Goal: Transaction & Acquisition: Obtain resource

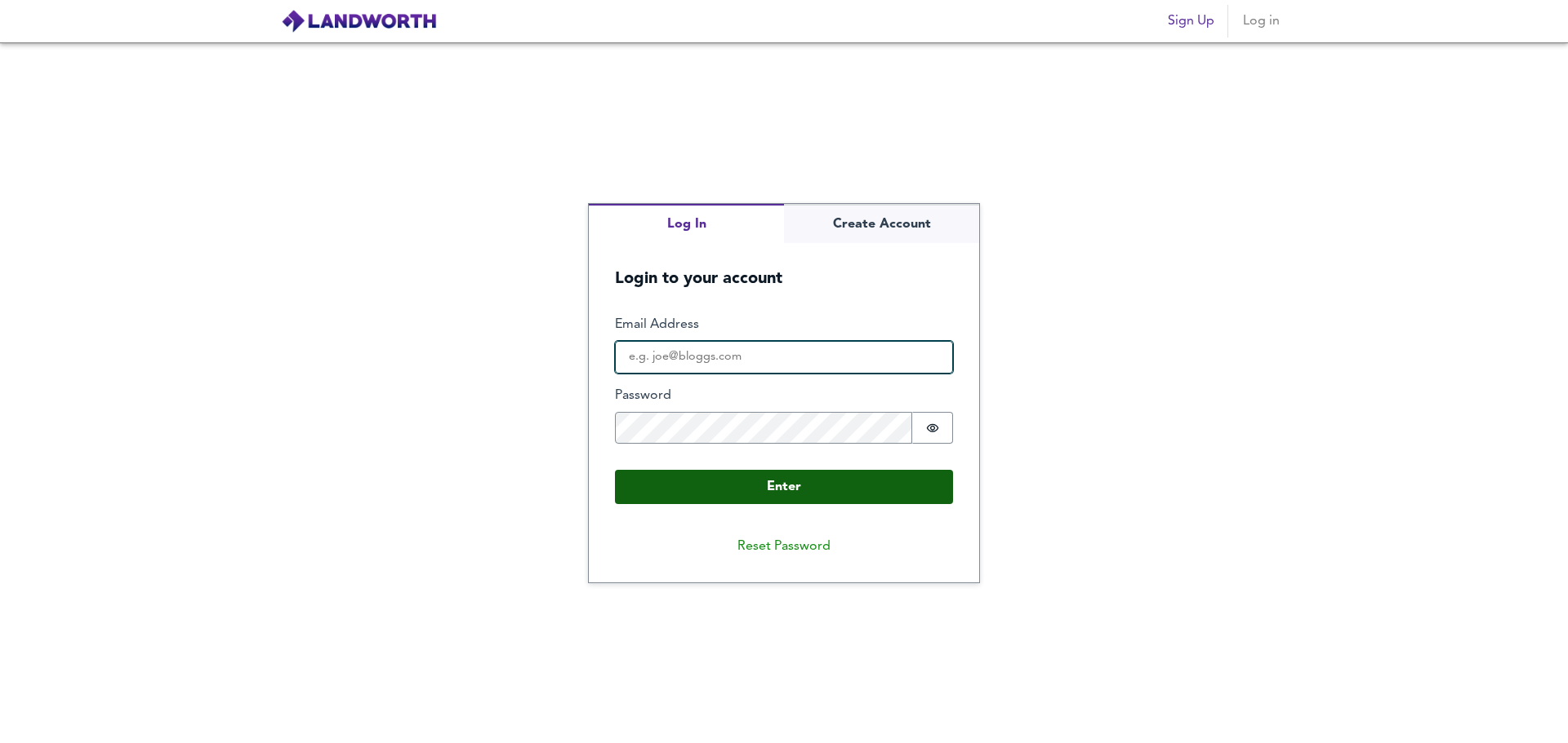
type input "[PERSON_NAME][EMAIL_ADDRESS][DOMAIN_NAME]"
click at [760, 490] on button "Enter" at bounding box center [784, 486] width 338 height 34
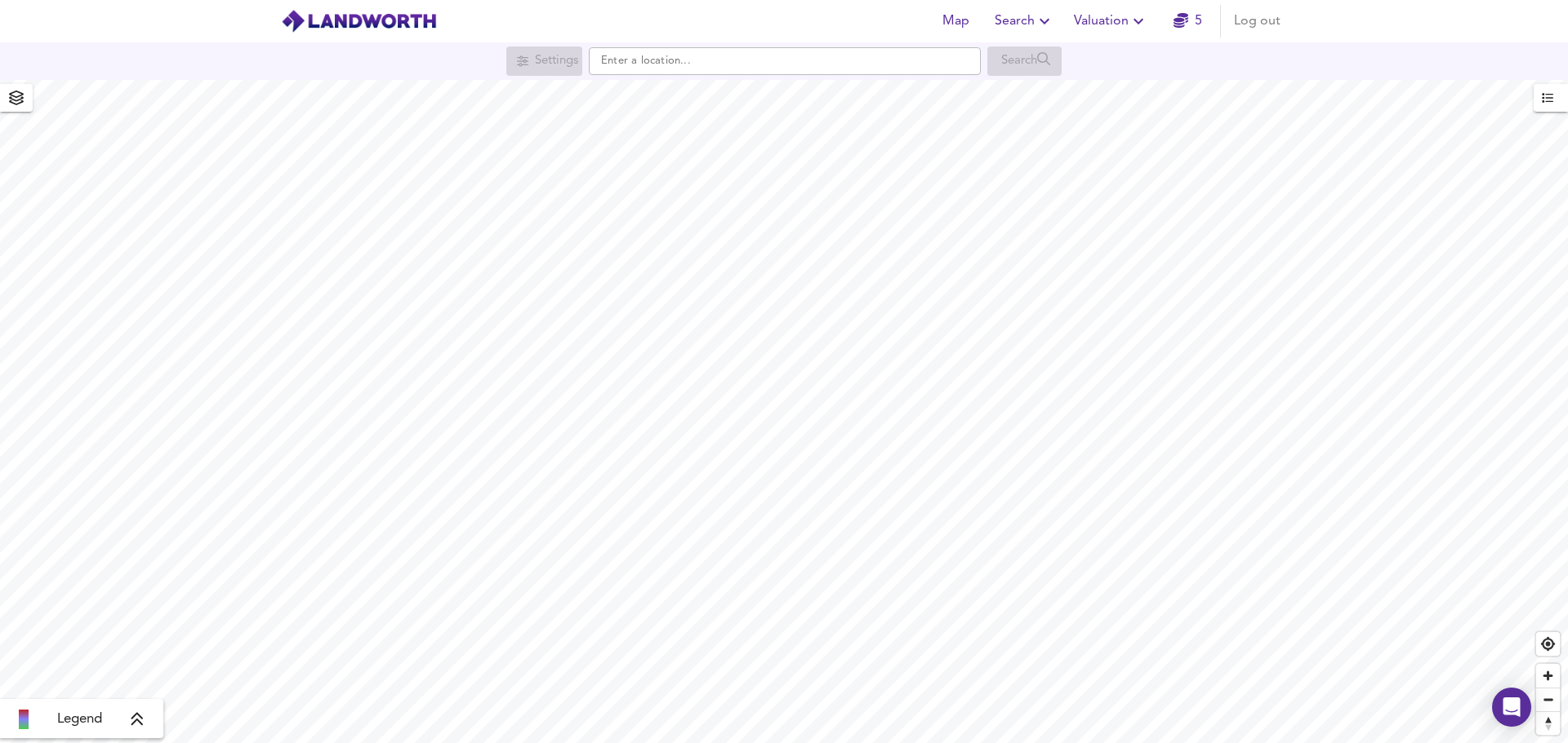
click at [1111, 22] on span "Valuation" at bounding box center [1111, 21] width 74 height 22
click at [1105, 56] on li "New Valuation Report" at bounding box center [1111, 59] width 195 height 29
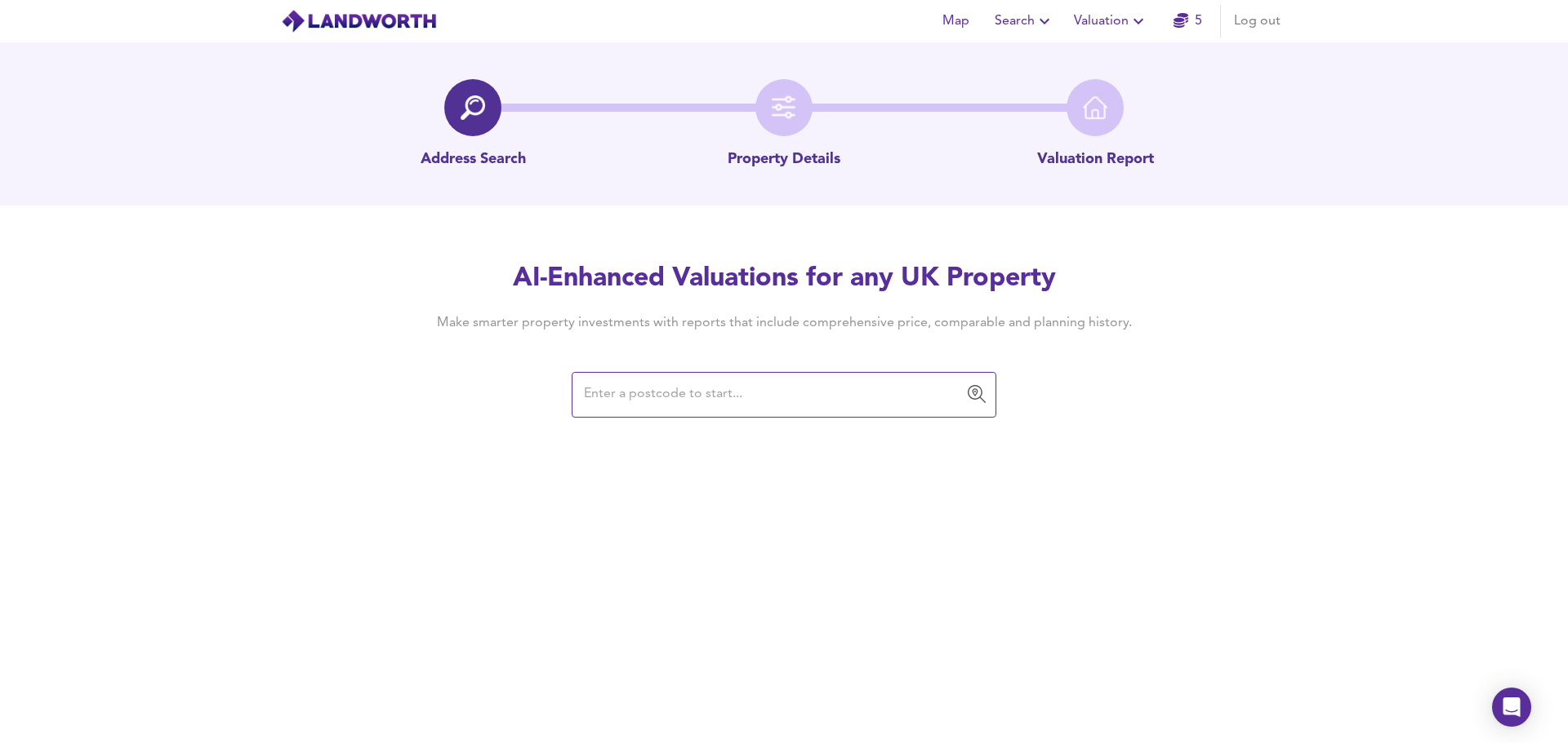
click at [692, 398] on input "text" at bounding box center [772, 395] width 385 height 31
click at [91, 380] on div "AI-Enhanced Valuations for any UK Property Make smarter property investments wi…" at bounding box center [784, 338] width 1568 height 155
click at [650, 405] on input "text" at bounding box center [772, 395] width 385 height 31
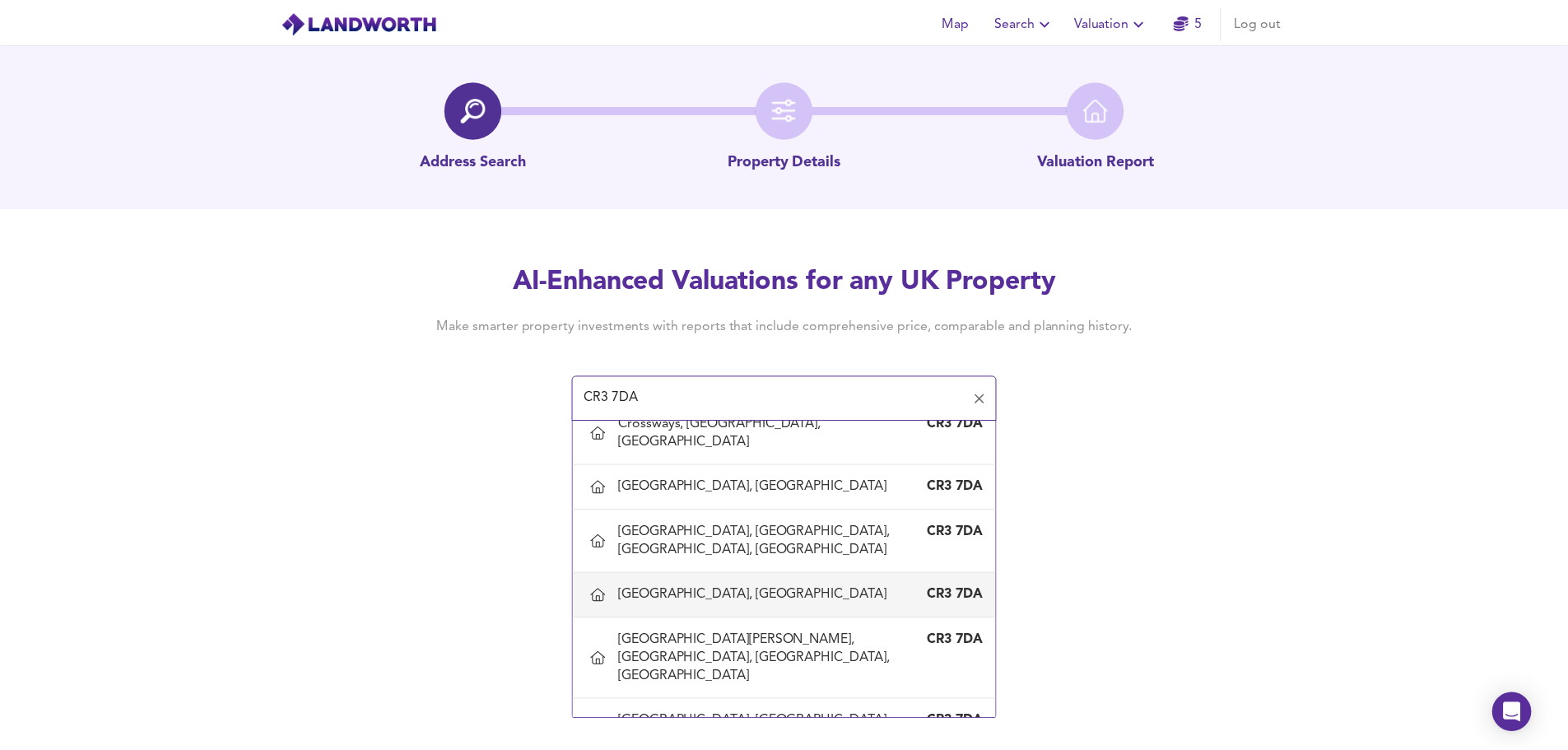
scroll to position [247, 0]
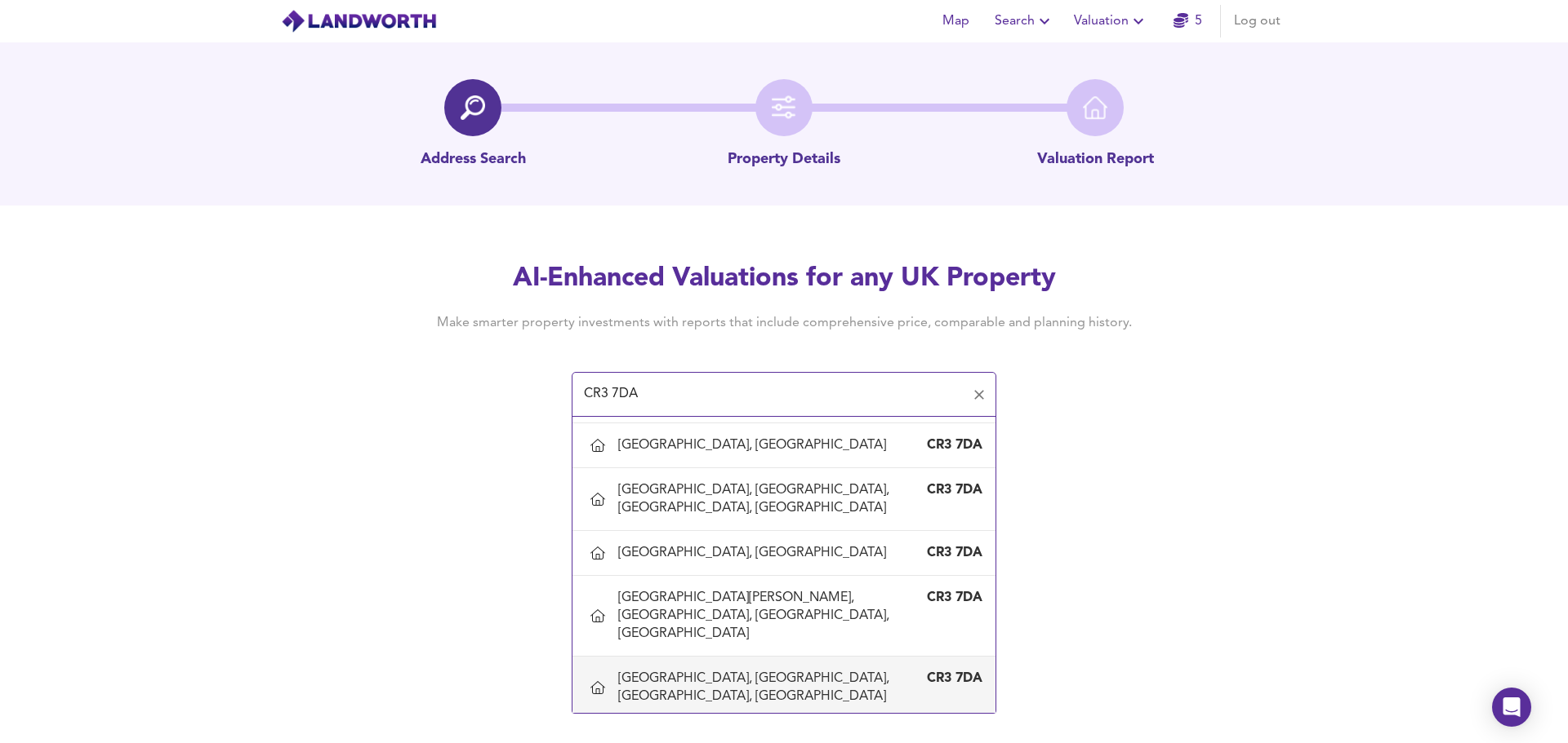
click at [764, 670] on div "[GEOGRAPHIC_DATA], [GEOGRAPHIC_DATA], [GEOGRAPHIC_DATA], [GEOGRAPHIC_DATA]" at bounding box center [768, 687] width 299 height 36
type input "[GEOGRAPHIC_DATA], [GEOGRAPHIC_DATA], [GEOGRAPHIC_DATA], [GEOGRAPHIC_DATA]"
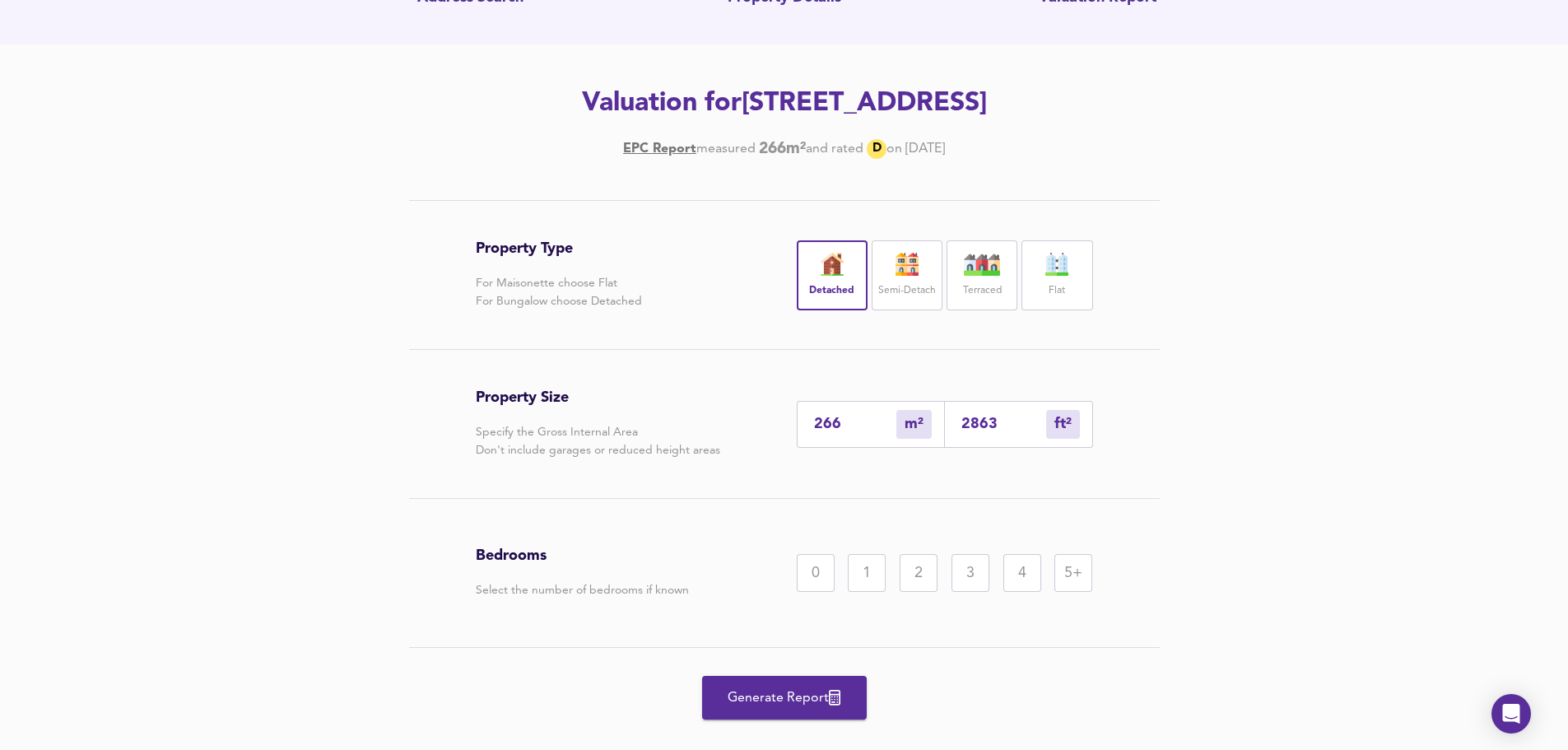
scroll to position [165, 0]
drag, startPoint x: 1023, startPoint y: 426, endPoint x: 894, endPoint y: 426, distance: 129.0
click at [894, 426] on div "266 m² sqm 2863 ft² sqft" at bounding box center [945, 423] width 296 height 47
type input "0"
type input "3"
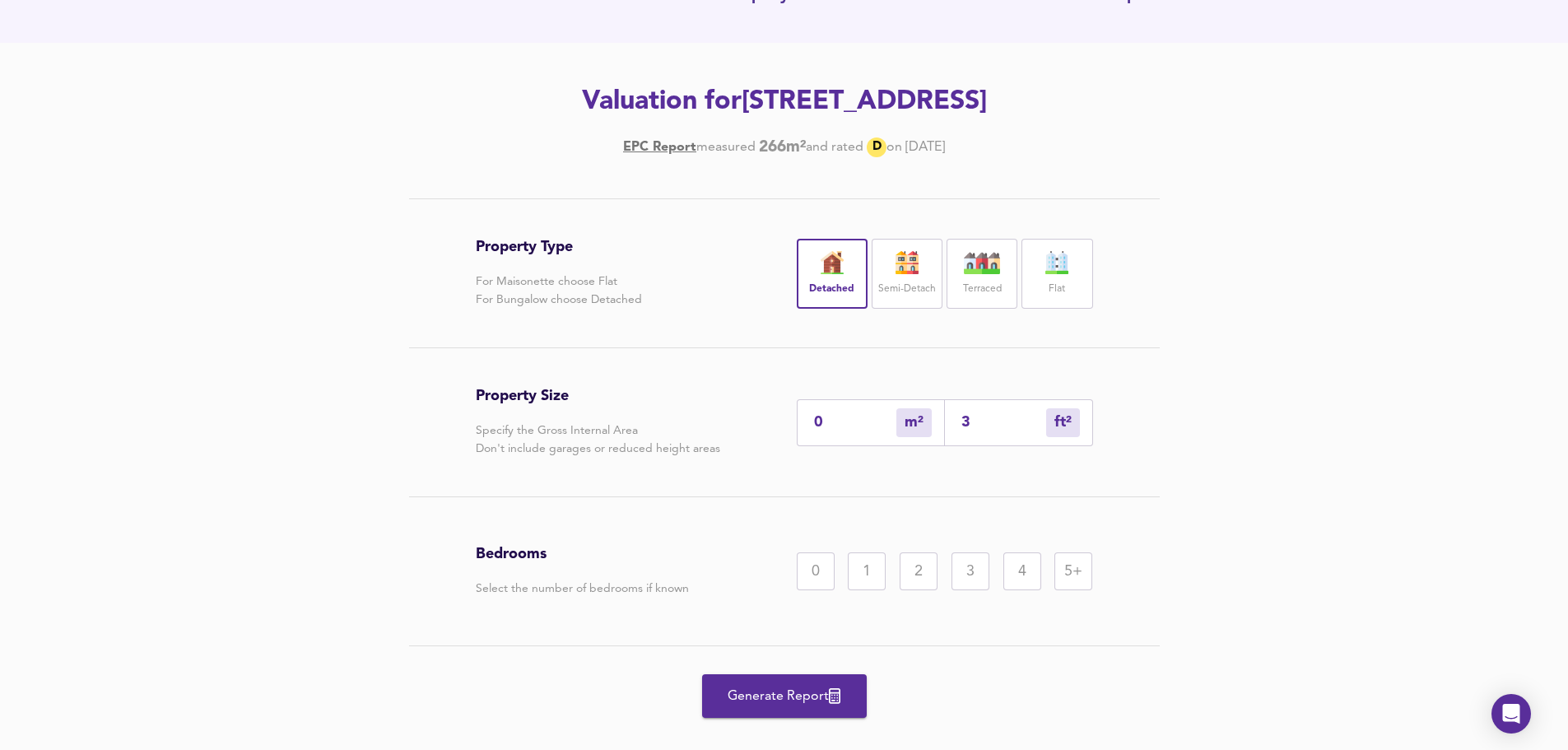
type input "3"
type input "34"
type input "32"
type input "346"
type input "321"
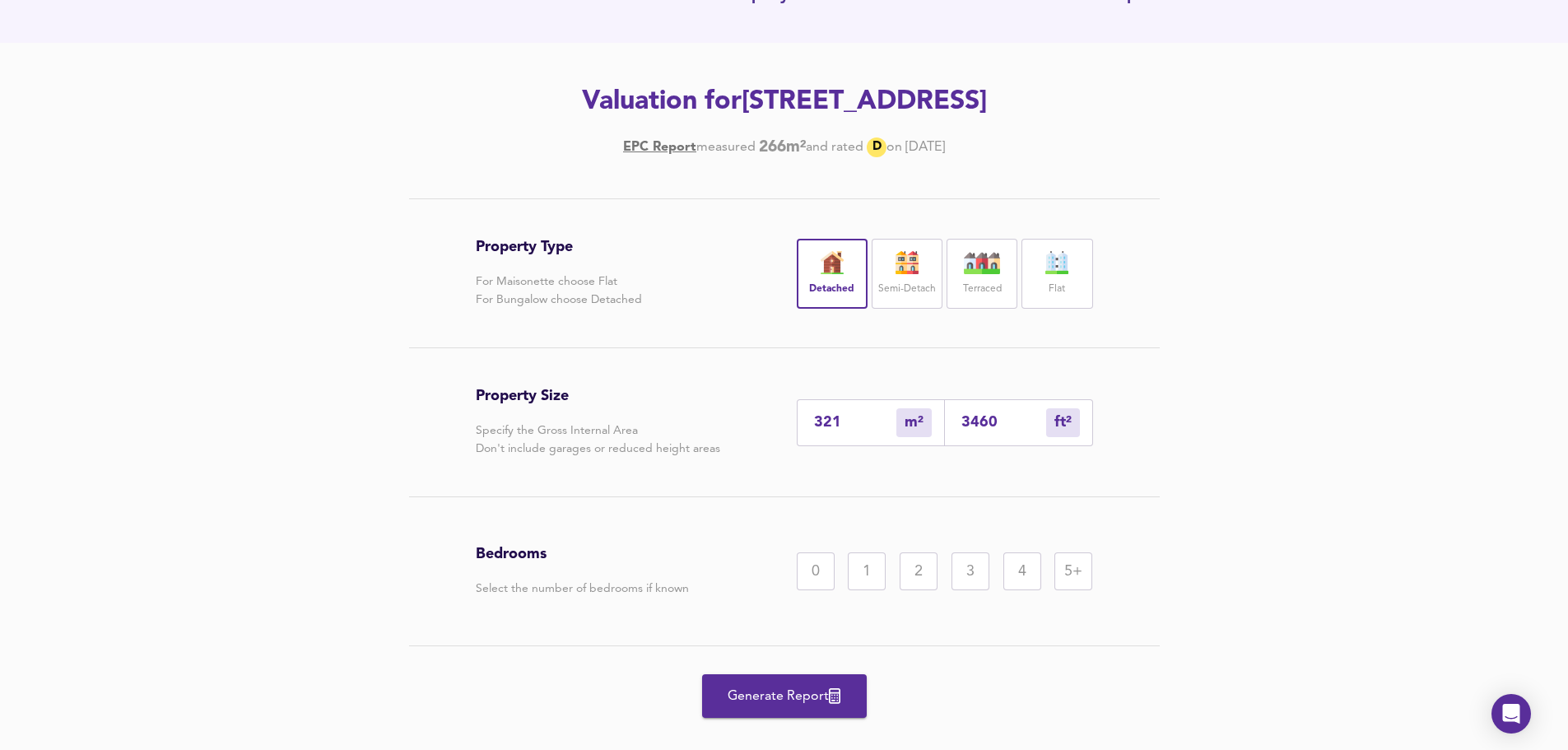
type input "3460"
click at [1074, 576] on div "5+" at bounding box center [1074, 572] width 37 height 37
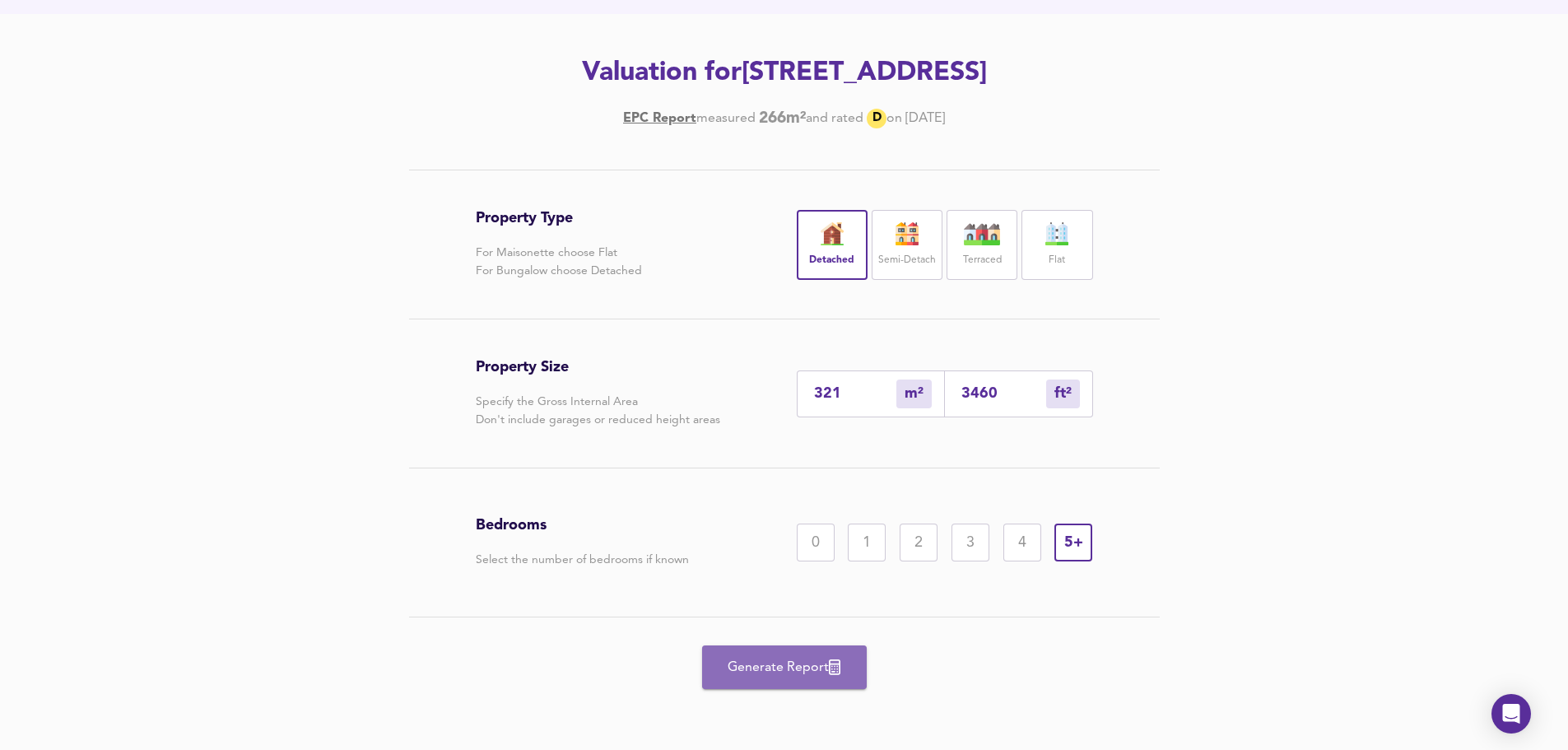
click at [738, 654] on button "Generate Report" at bounding box center [784, 667] width 164 height 43
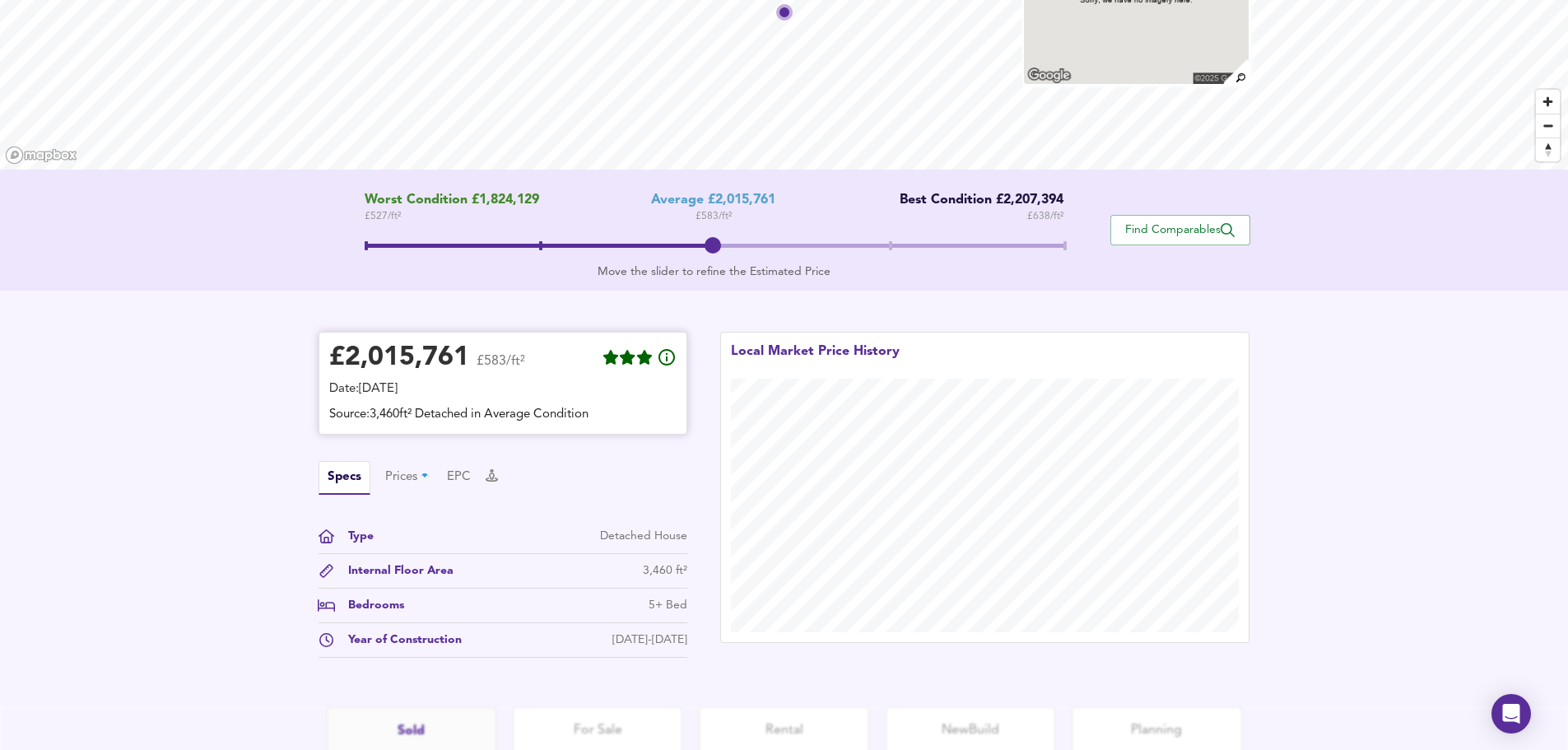
scroll to position [307, 0]
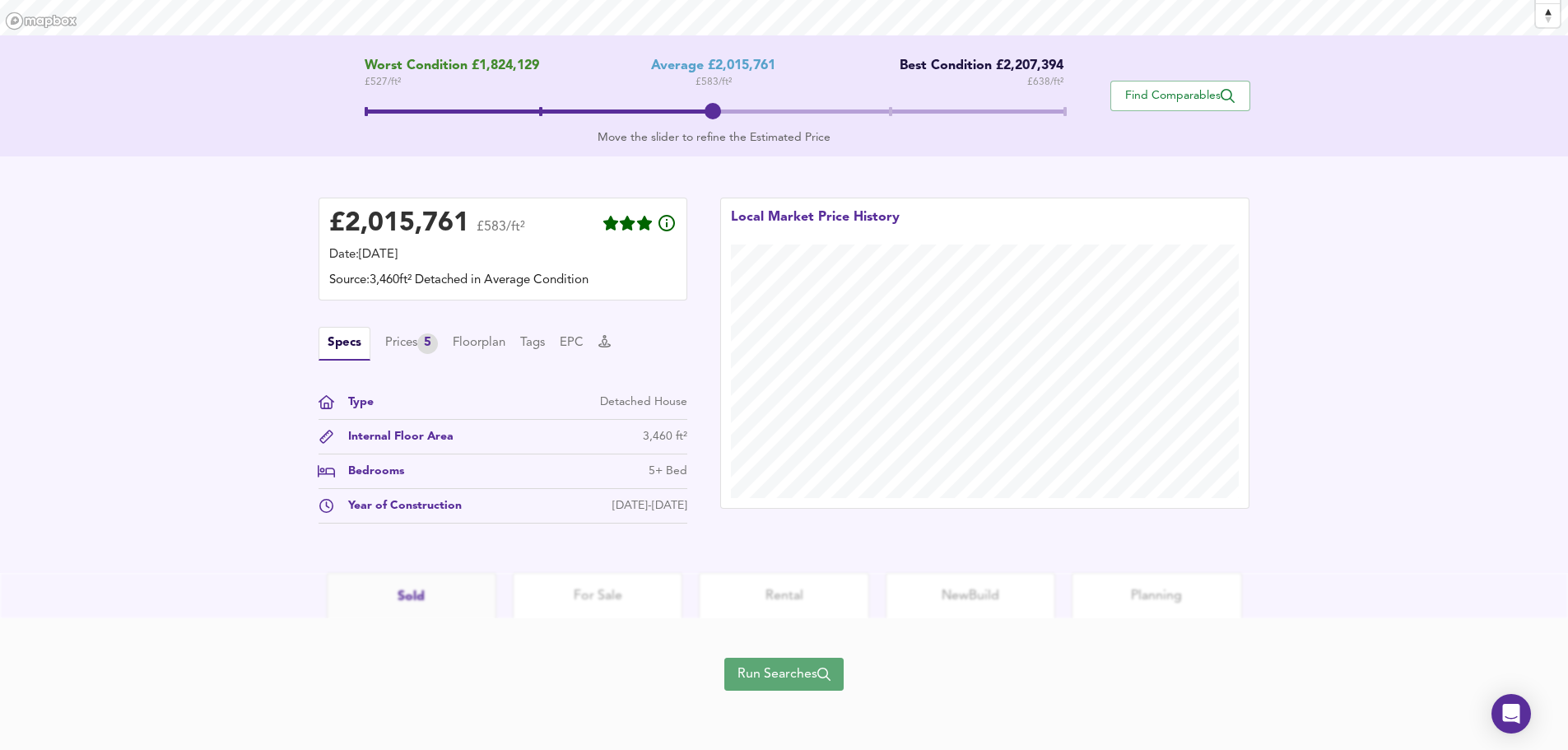
click at [763, 678] on span "Run Searches" at bounding box center [784, 674] width 93 height 23
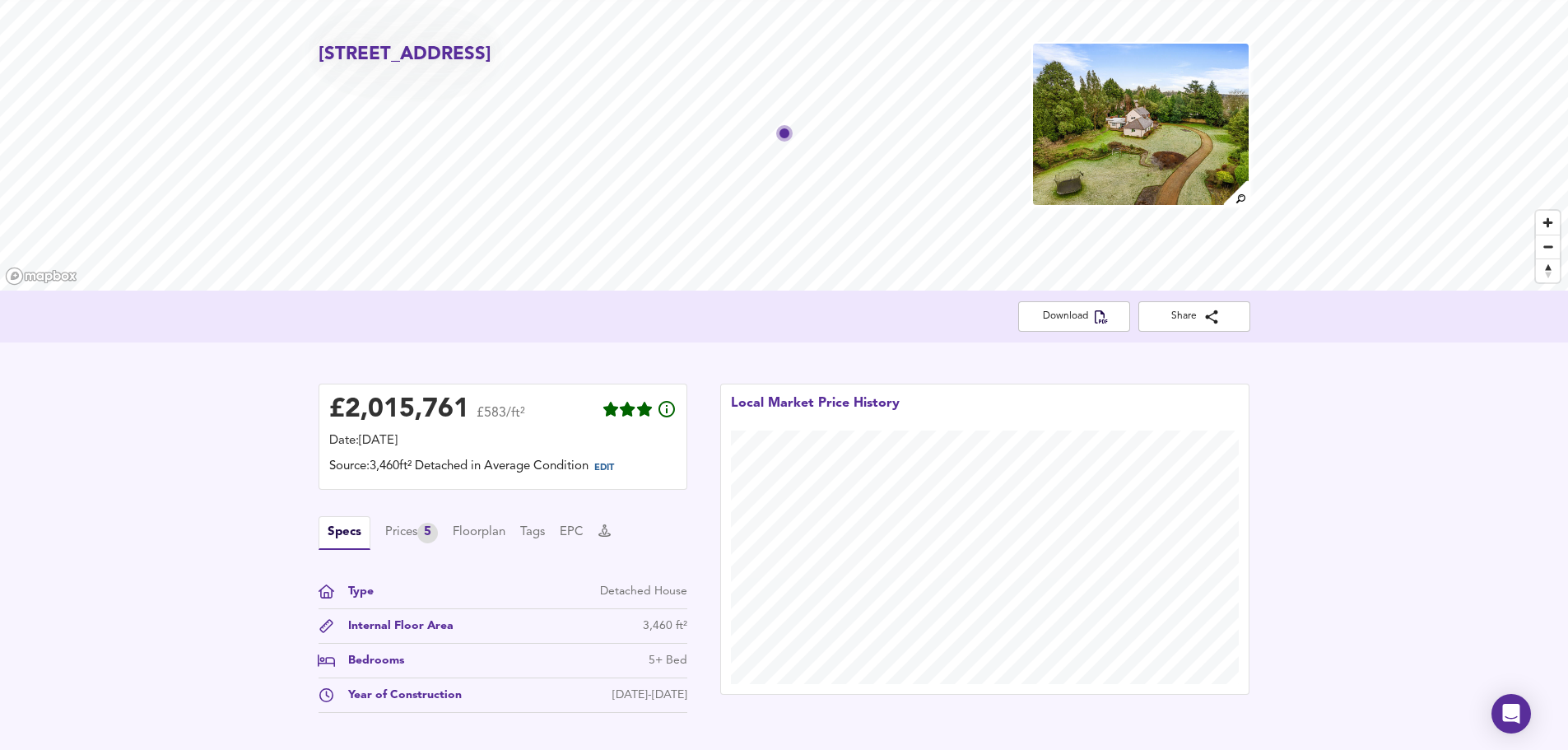
scroll to position [329, 0]
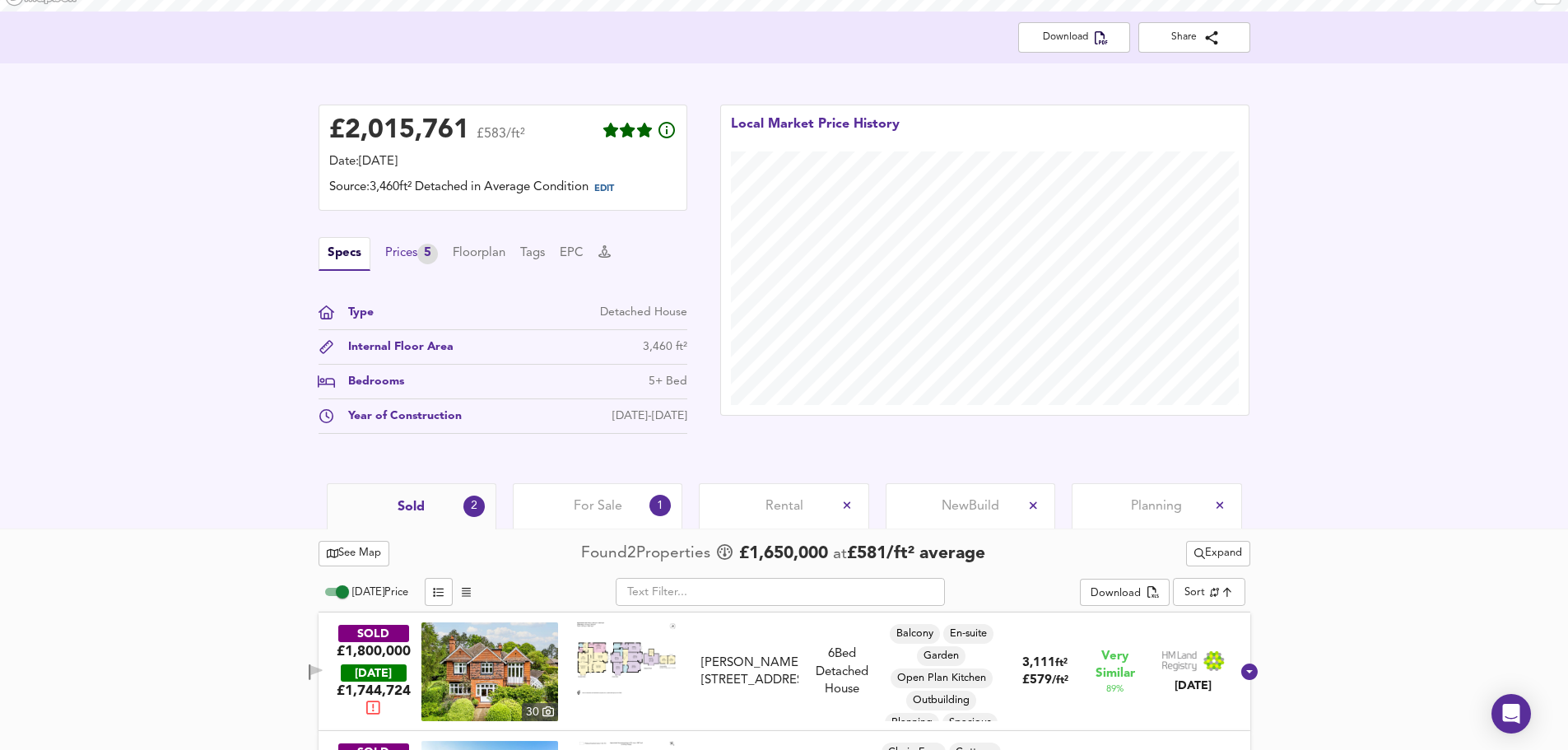
click at [405, 255] on div "Prices 5" at bounding box center [411, 253] width 52 height 21
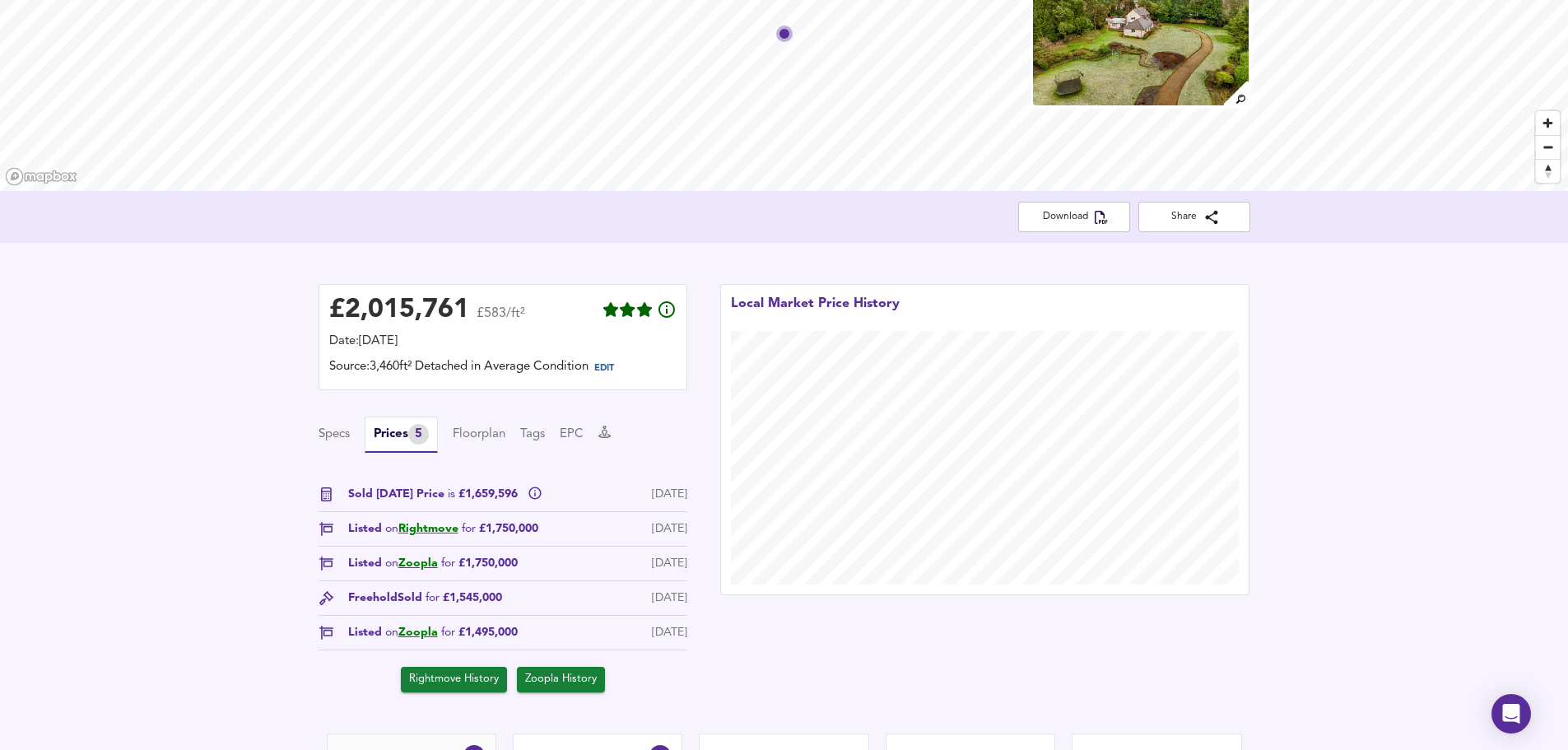
scroll to position [98, 0]
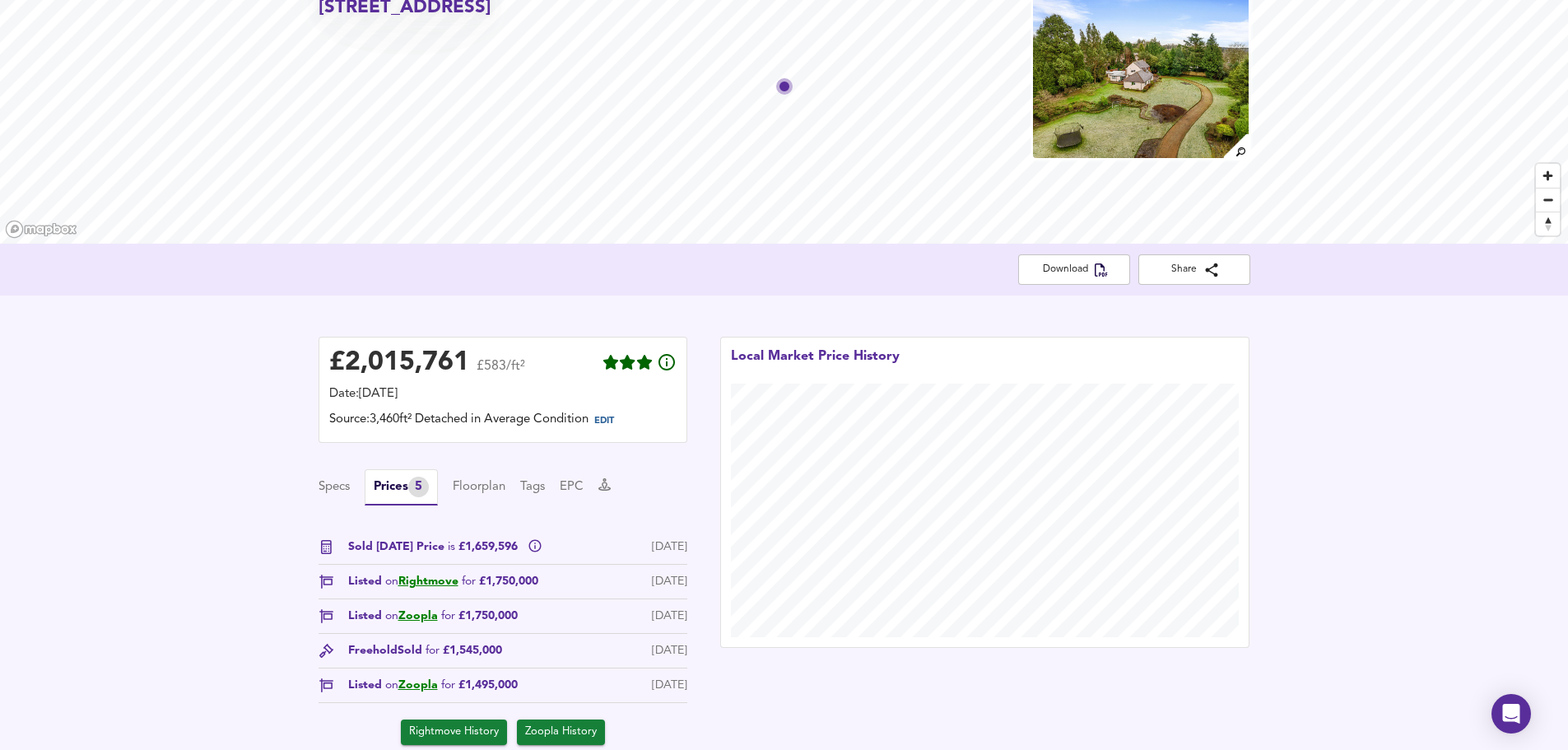
click at [169, 374] on div "£ 2,015,761 £583/ft² Date: [DATE] Source: 3,460ft² Detached in Average Conditio…" at bounding box center [784, 541] width 1568 height 491
click at [276, 499] on div "£ 2,015,761 £583/ft² Date: [DATE] Source: 3,460ft² Detached in Average Conditio…" at bounding box center [784, 541] width 1568 height 491
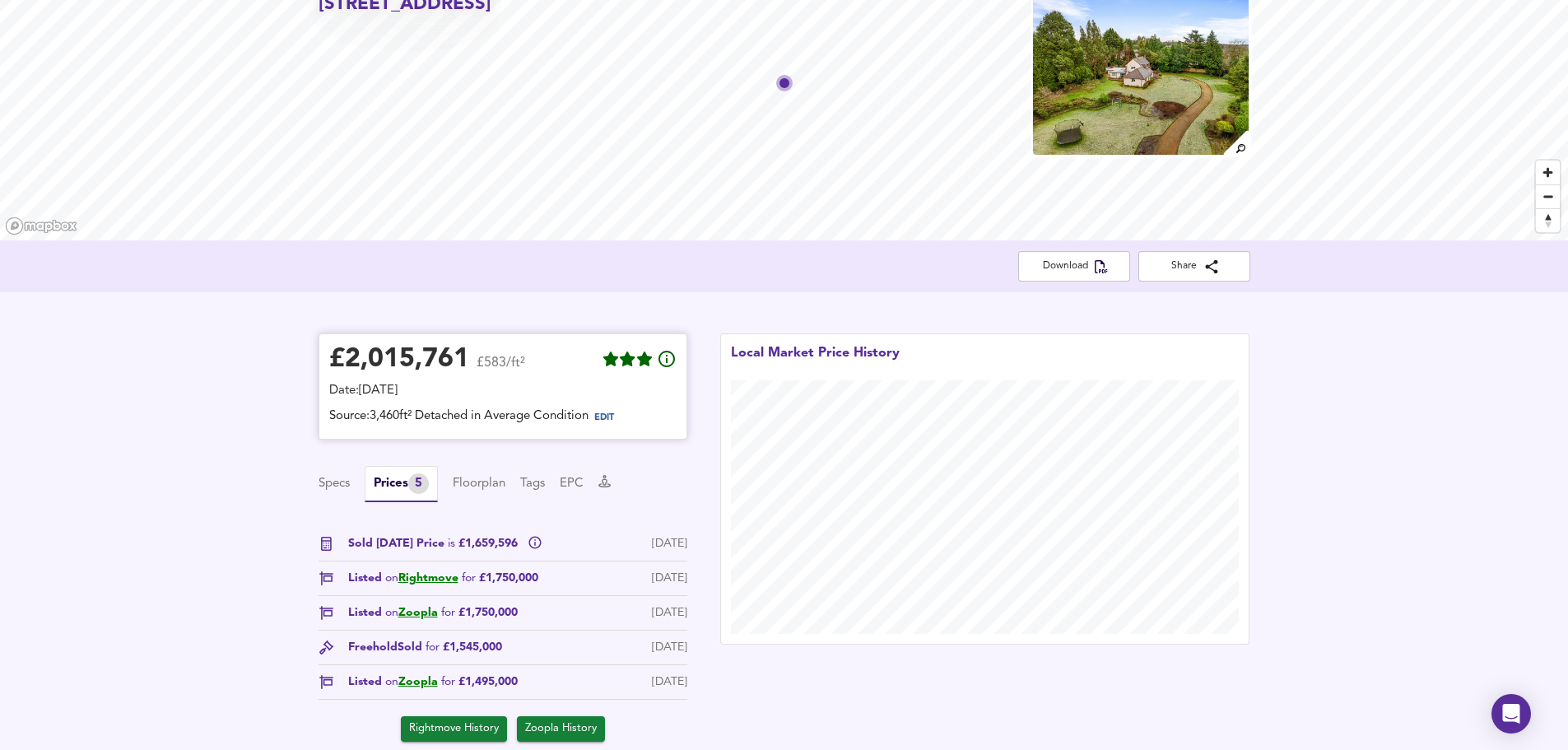
scroll to position [0, 0]
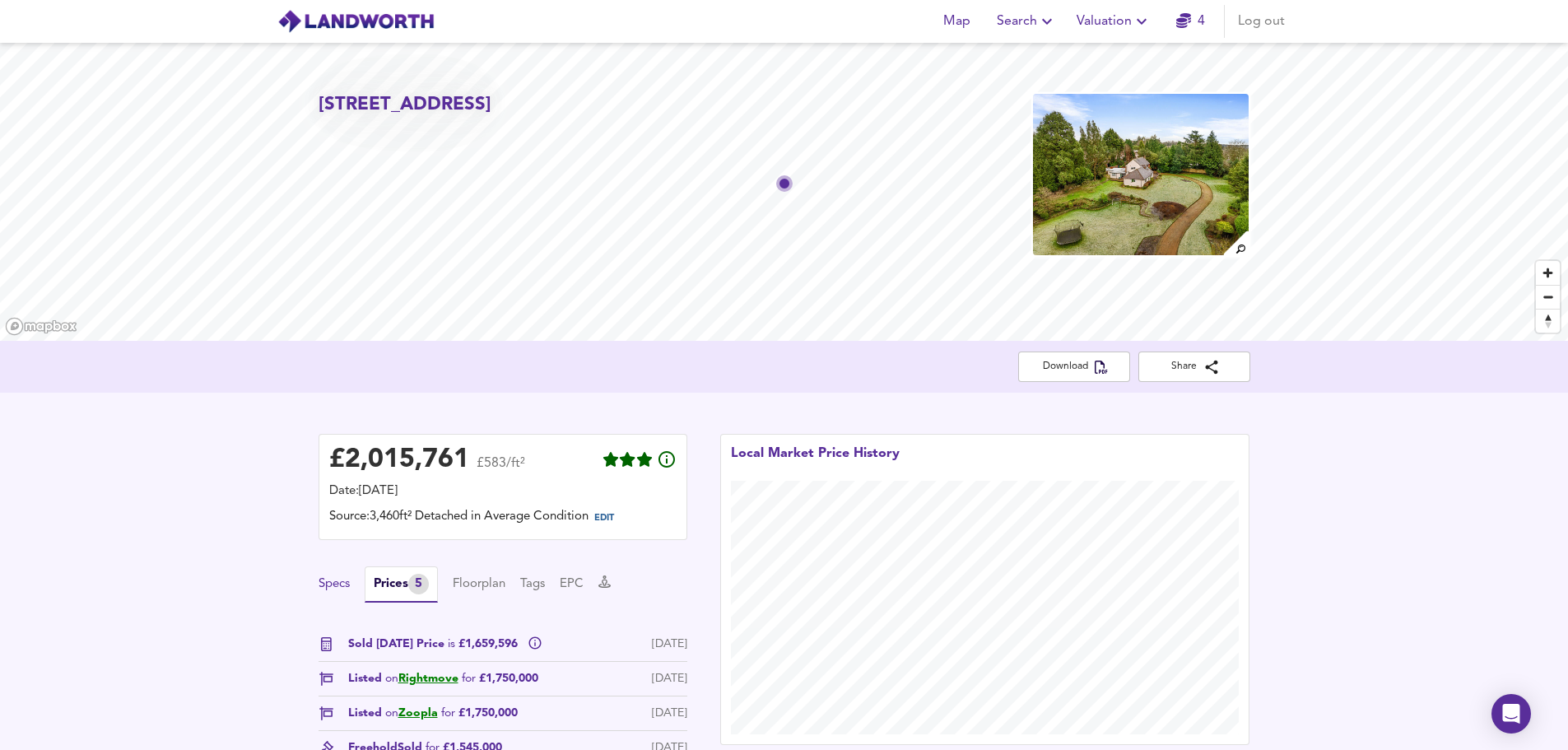
click at [344, 582] on button "Specs" at bounding box center [334, 584] width 32 height 18
click at [421, 452] on div "£ 2,015,761" at bounding box center [399, 460] width 140 height 25
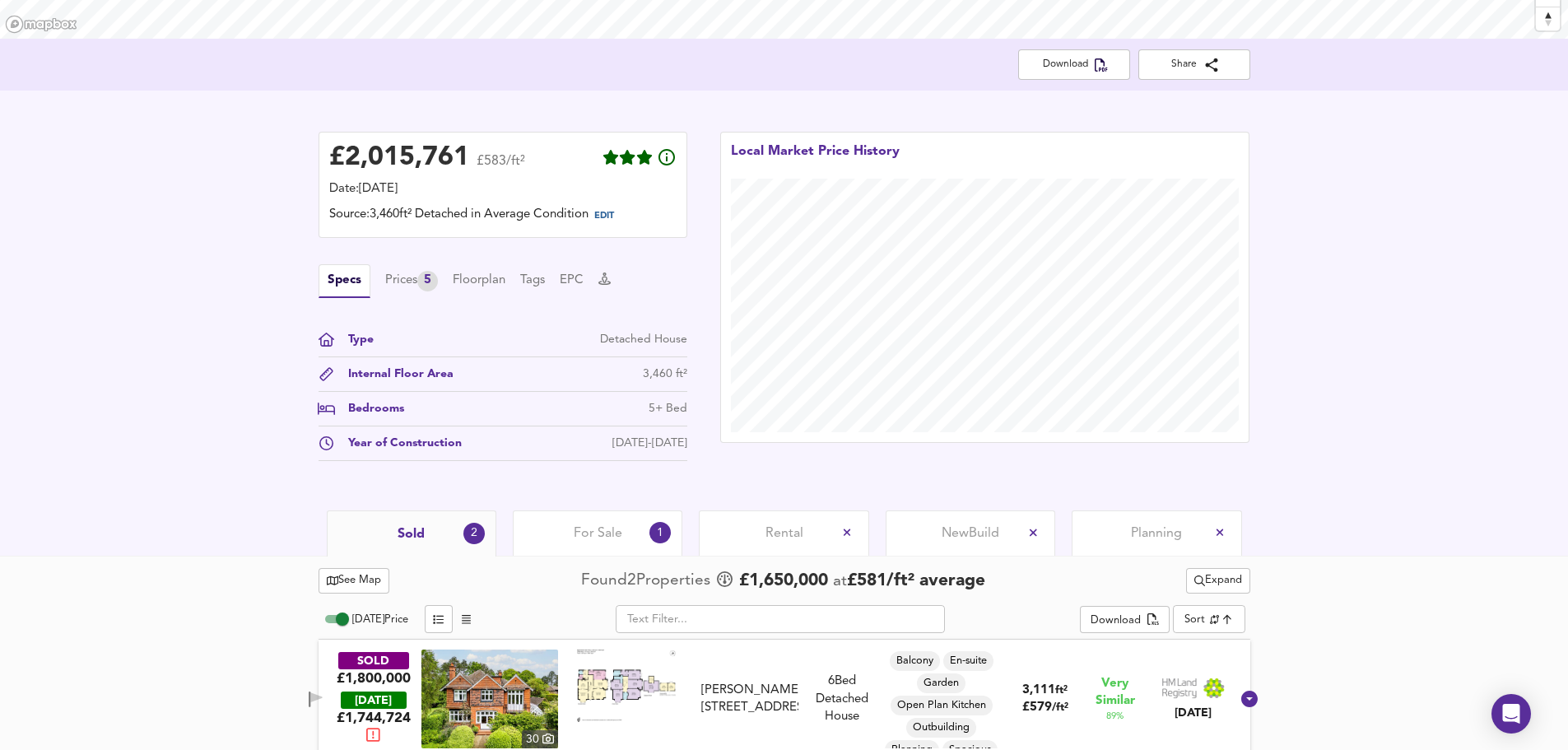
scroll to position [439, 0]
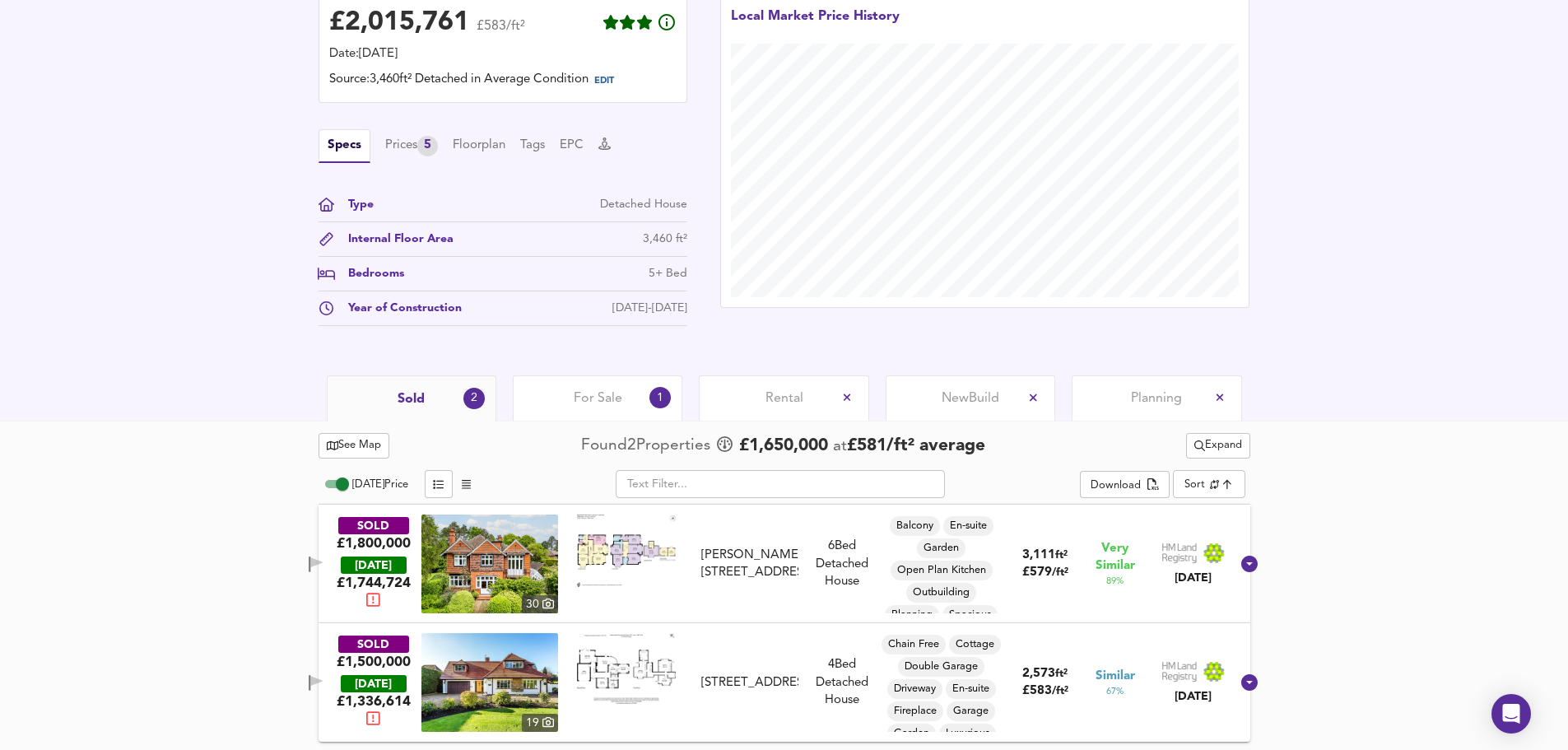
click at [1268, 427] on div "See Map Found 2 Propert ies £ 1,650,000 at £ 581 / ft² average Expand [DATE] Pr…" at bounding box center [784, 585] width 1568 height 329
click at [1268, 422] on div "See Map Found 2 Propert ies £ 1,650,000 at £ 581 / ft² average Expand [DATE] Pr…" at bounding box center [784, 585] width 1568 height 329
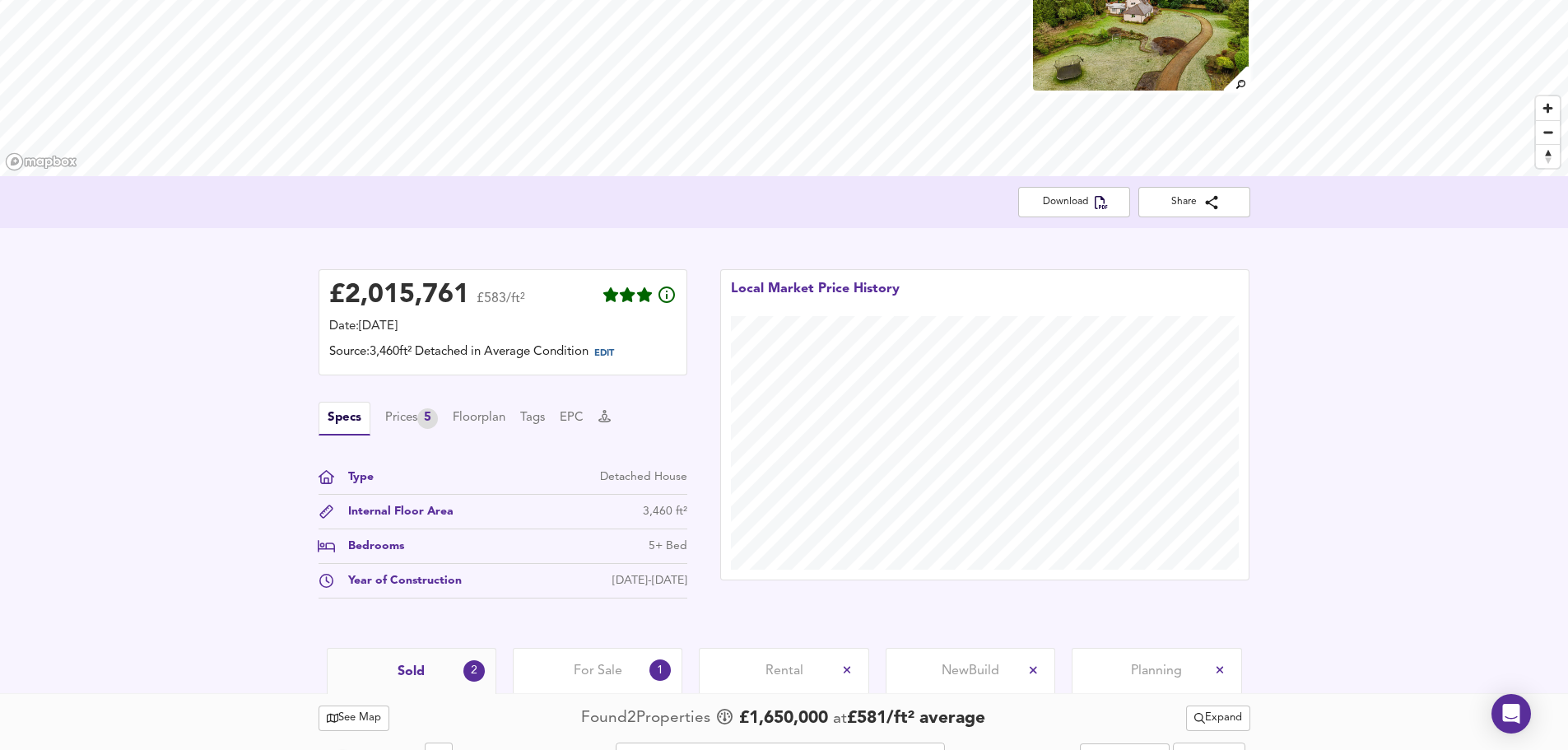
scroll to position [0, 0]
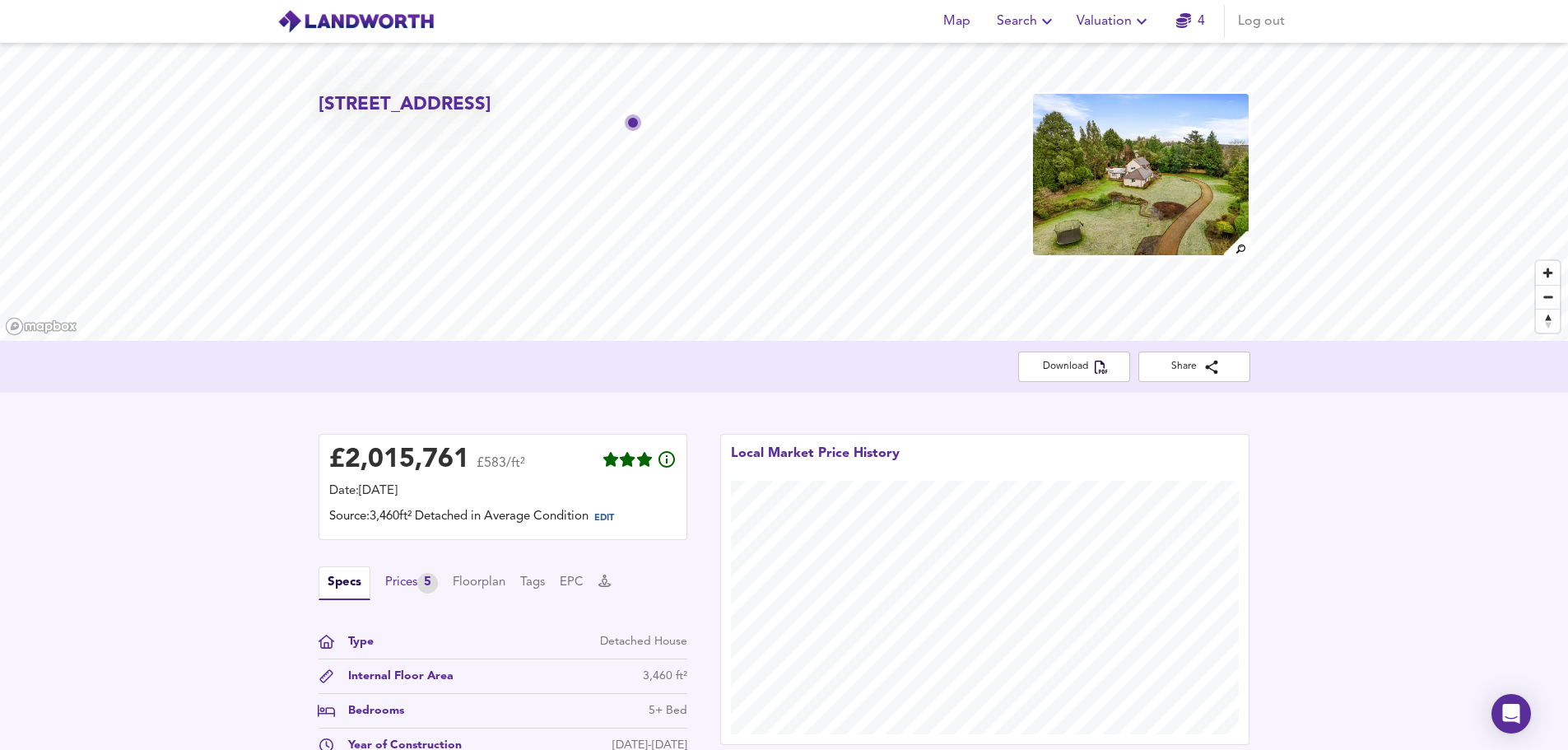
click at [398, 580] on div "Prices 5" at bounding box center [411, 583] width 52 height 21
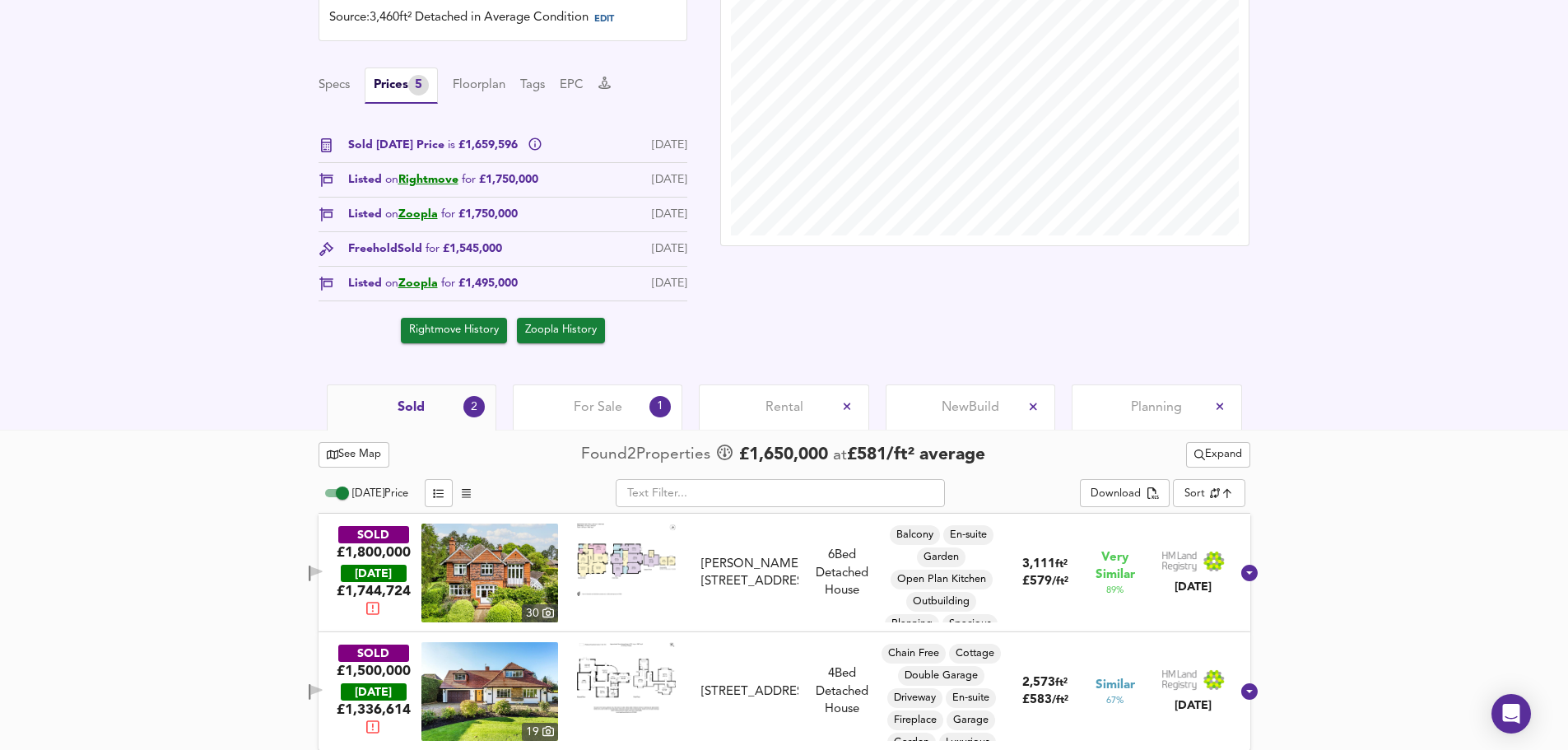
scroll to position [509, 0]
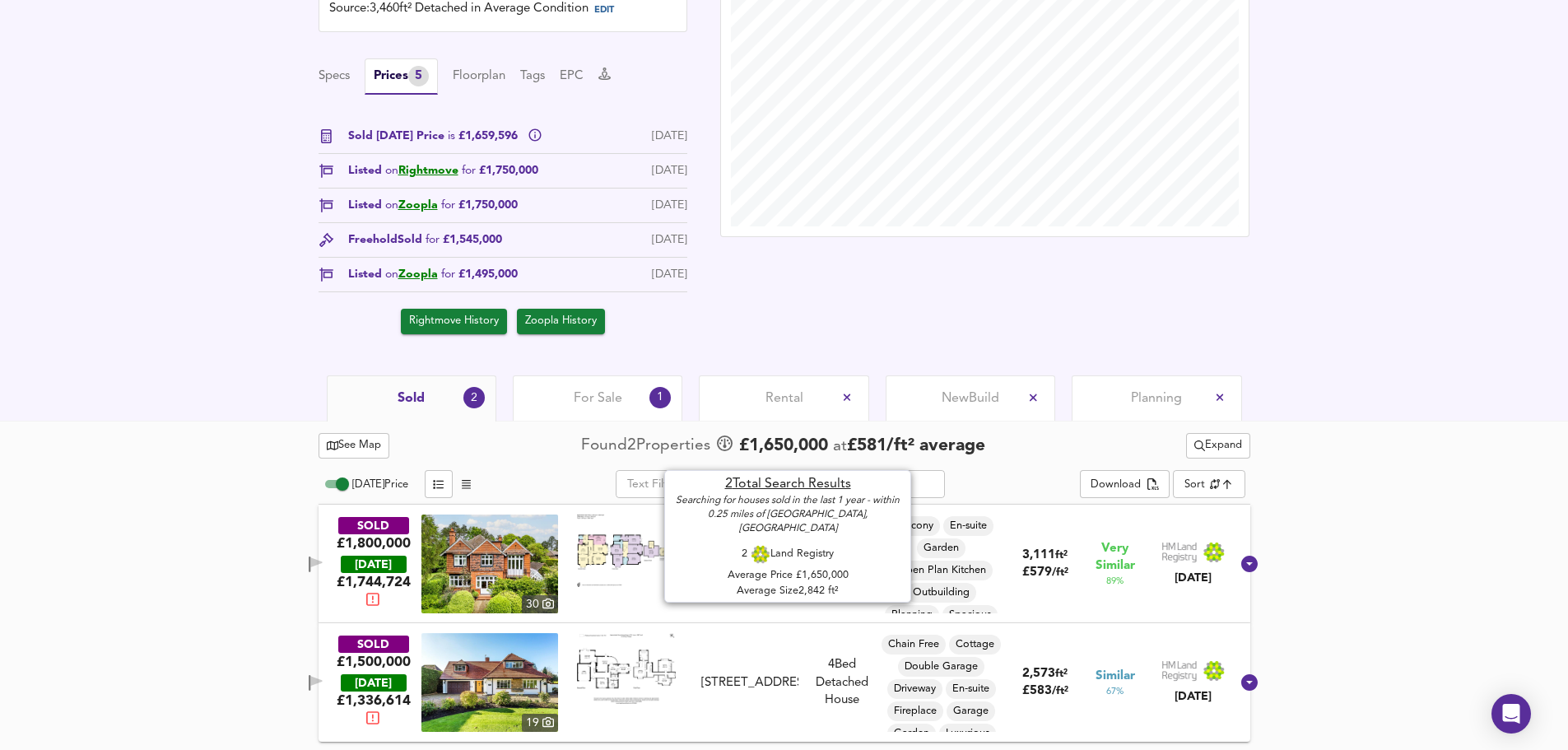
click at [851, 444] on span "£ 581 / ft² average" at bounding box center [916, 446] width 138 height 18
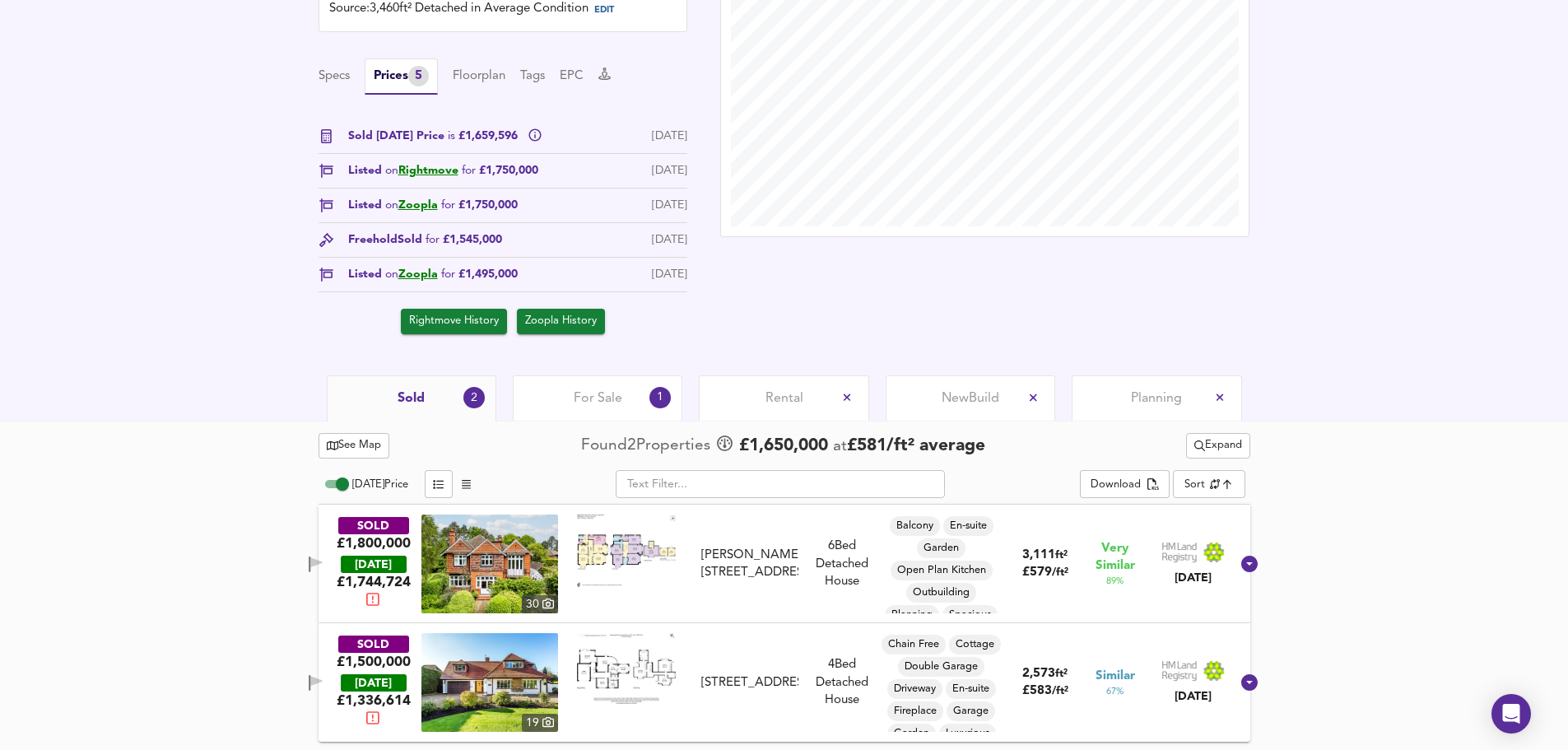
click at [1221, 446] on span "Expand" at bounding box center [1218, 445] width 47 height 19
click at [1231, 472] on li "¼ mile ½ mile" at bounding box center [1214, 479] width 174 height 27
click at [1268, 462] on div "See Map Found 2 Propert ies £ 1,650,000 at £ 581 / ft² average Undo Expand [DAT…" at bounding box center [784, 585] width 1568 height 329
click at [1207, 448] on span "Expand" at bounding box center [1218, 445] width 47 height 19
click at [1202, 472] on li "½ mile 1 mile" at bounding box center [1214, 479] width 174 height 27
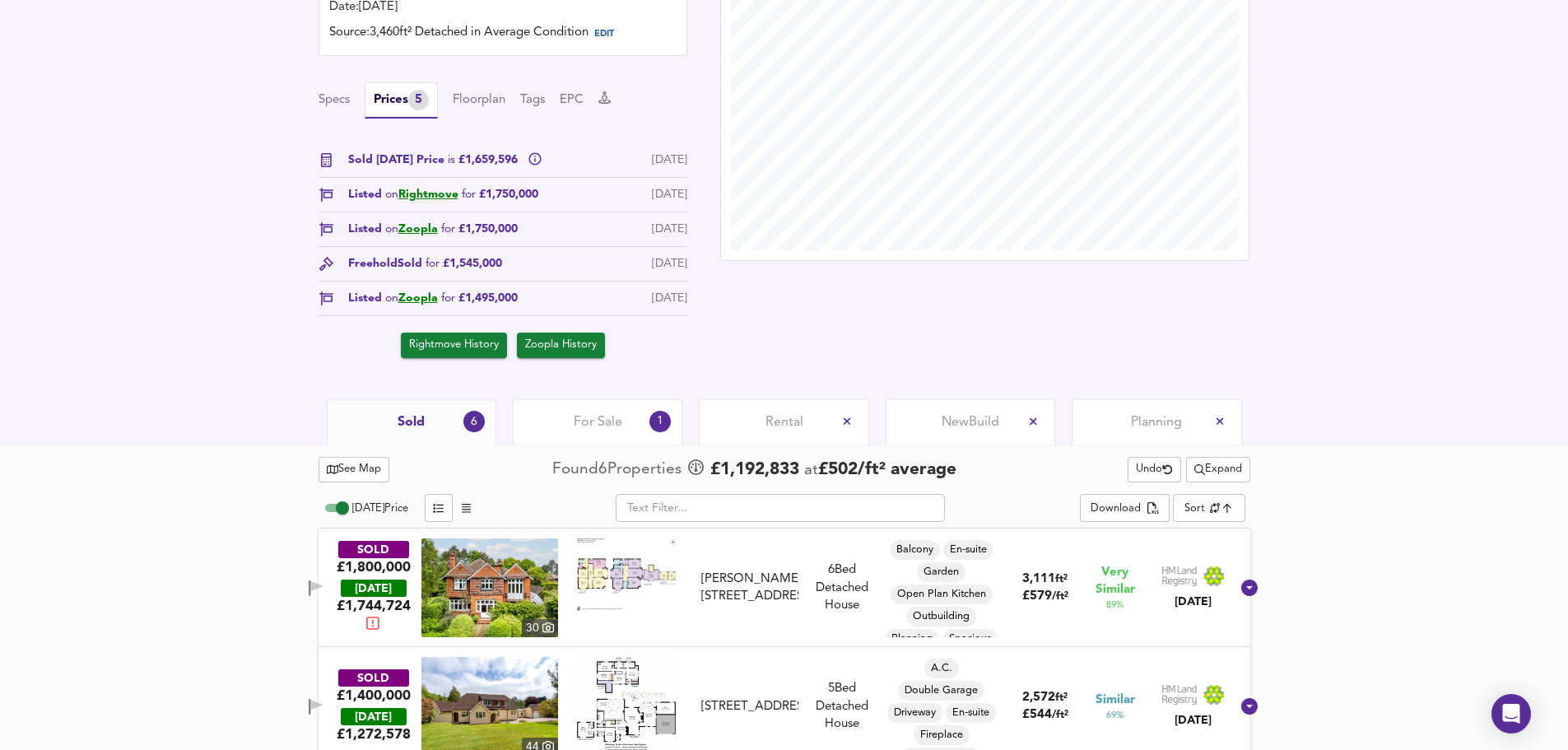
scroll to position [819, 0]
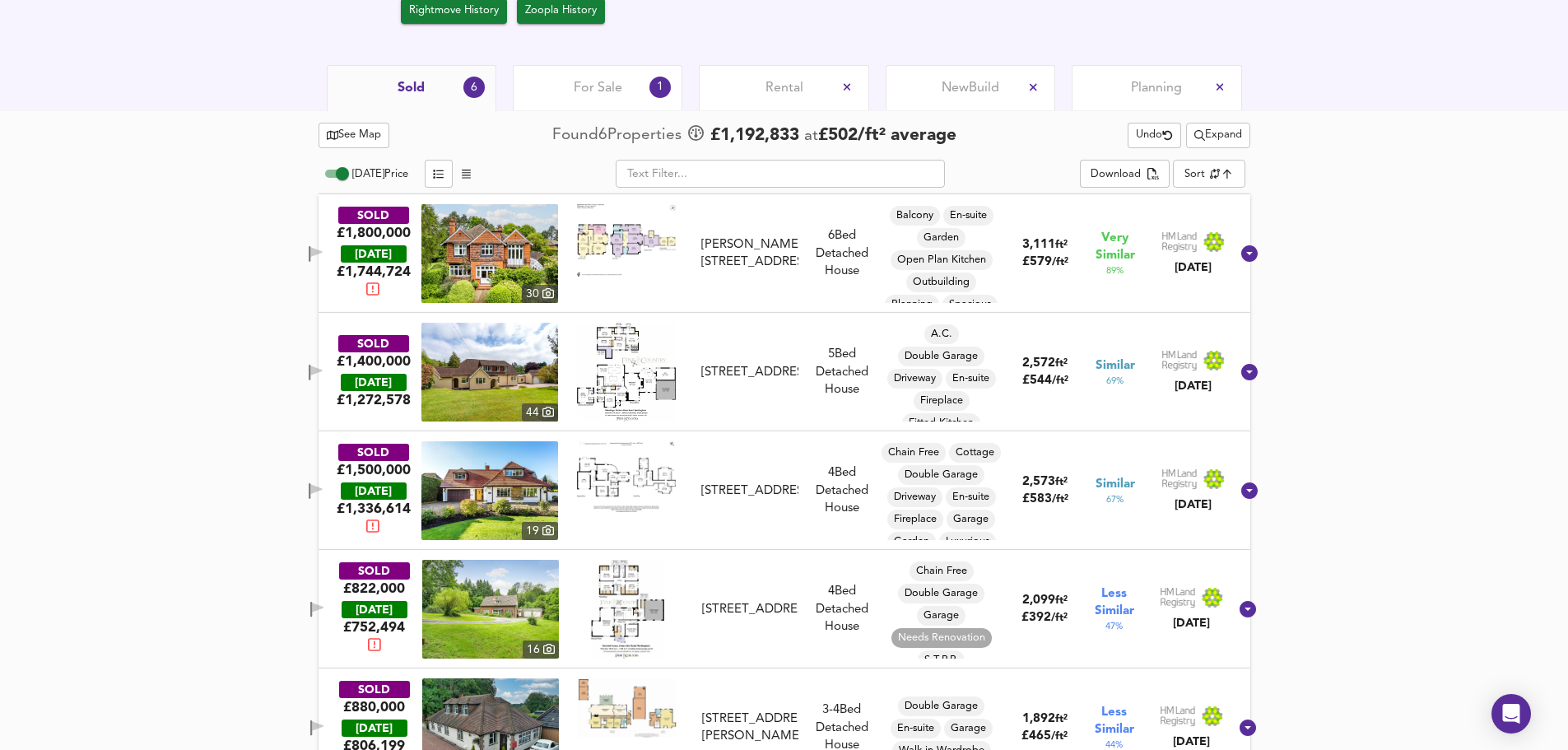
click at [1206, 133] on span "Expand" at bounding box center [1218, 135] width 47 height 19
click at [1240, 196] on li "1 year 2 years" at bounding box center [1214, 195] width 174 height 27
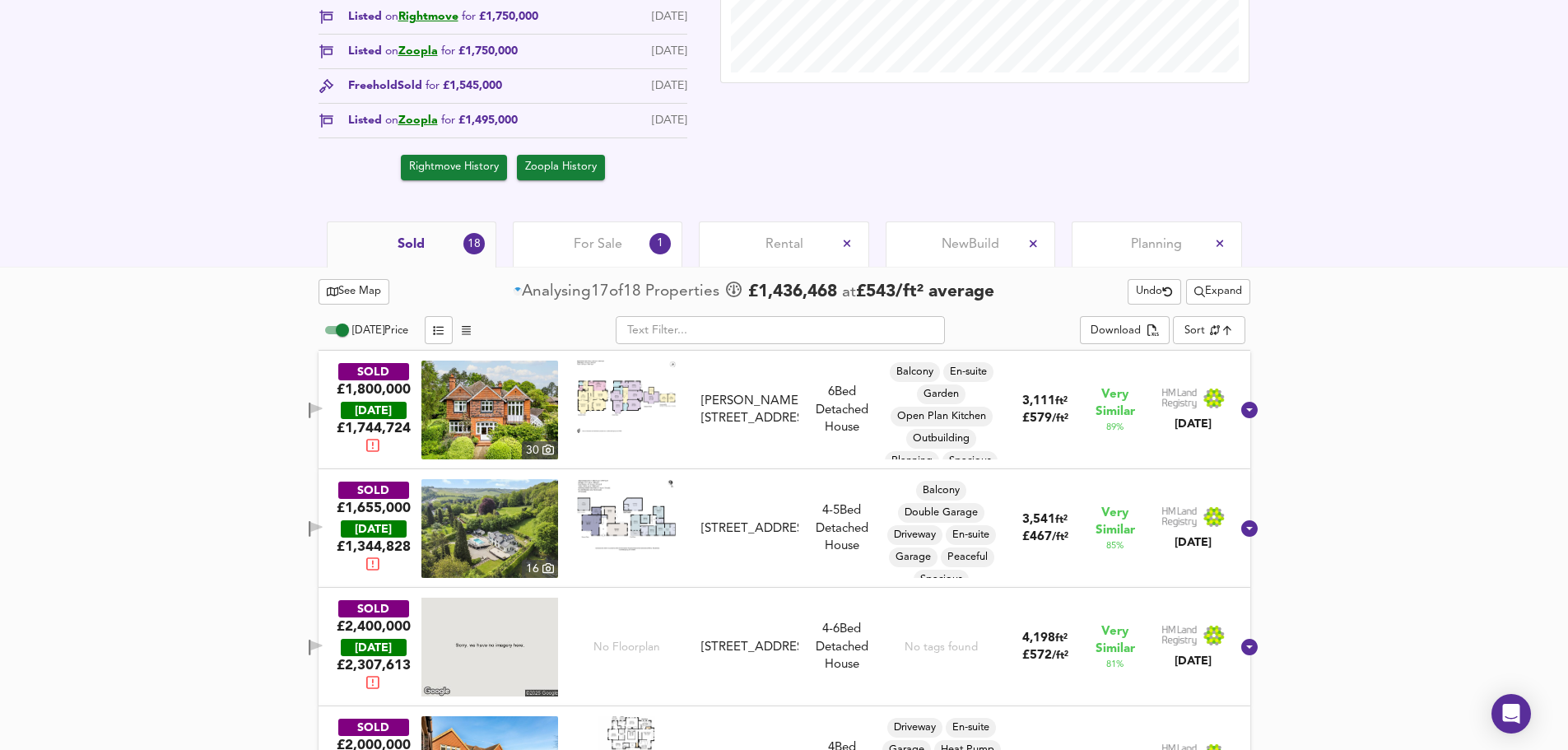
scroll to position [512, 0]
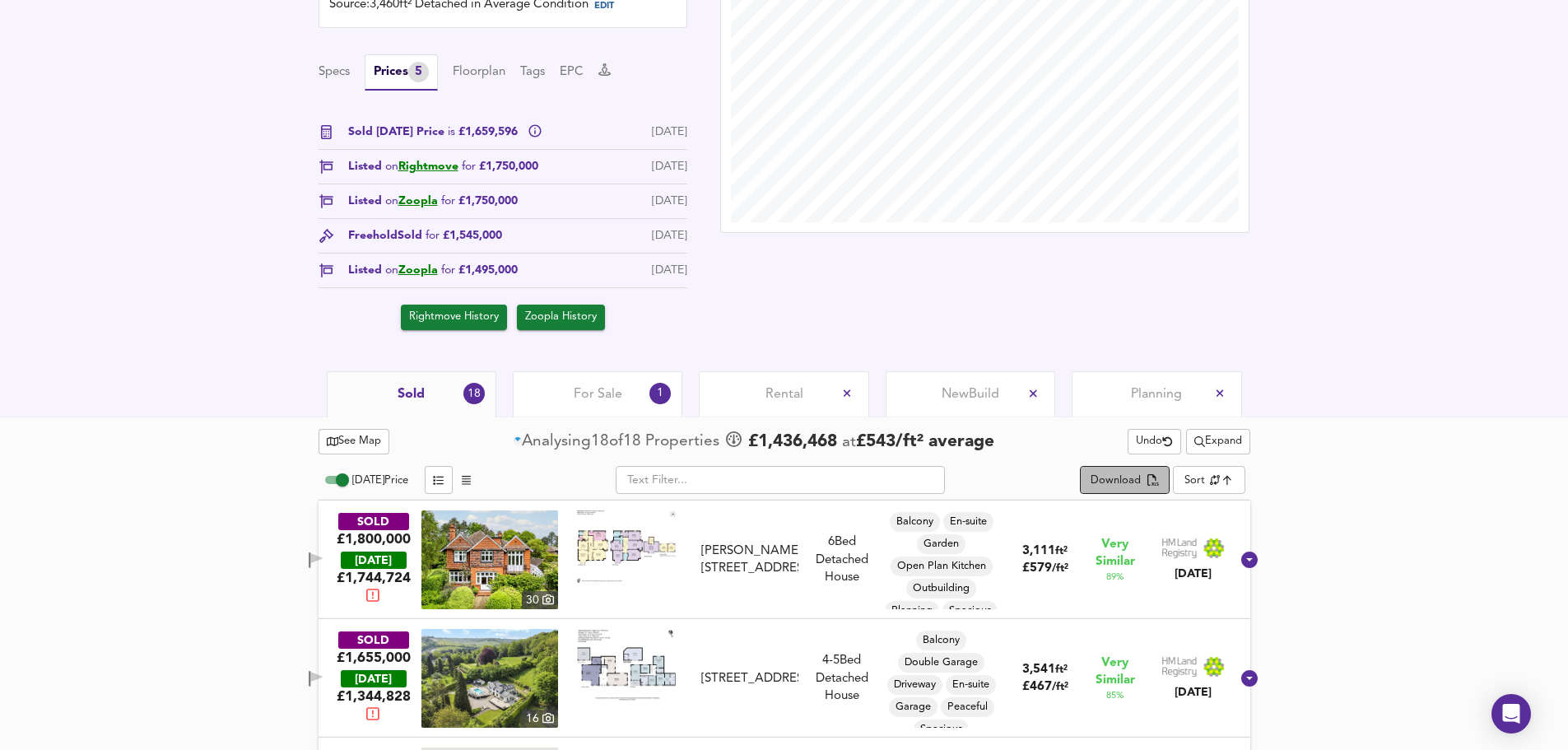
click at [1134, 477] on div "Download" at bounding box center [1115, 481] width 50 height 19
drag, startPoint x: 178, startPoint y: 514, endPoint x: 118, endPoint y: 523, distance: 60.7
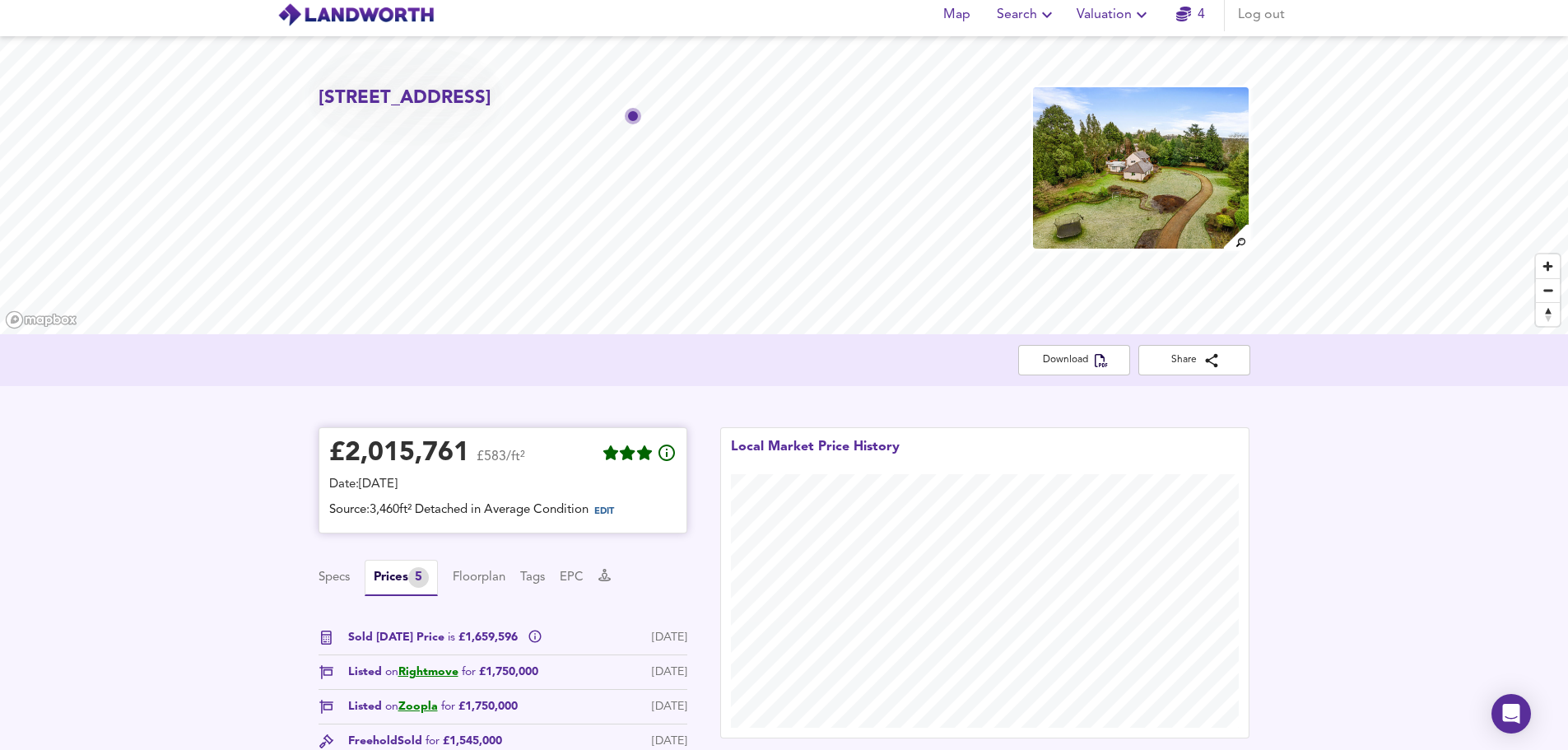
scroll to position [0, 0]
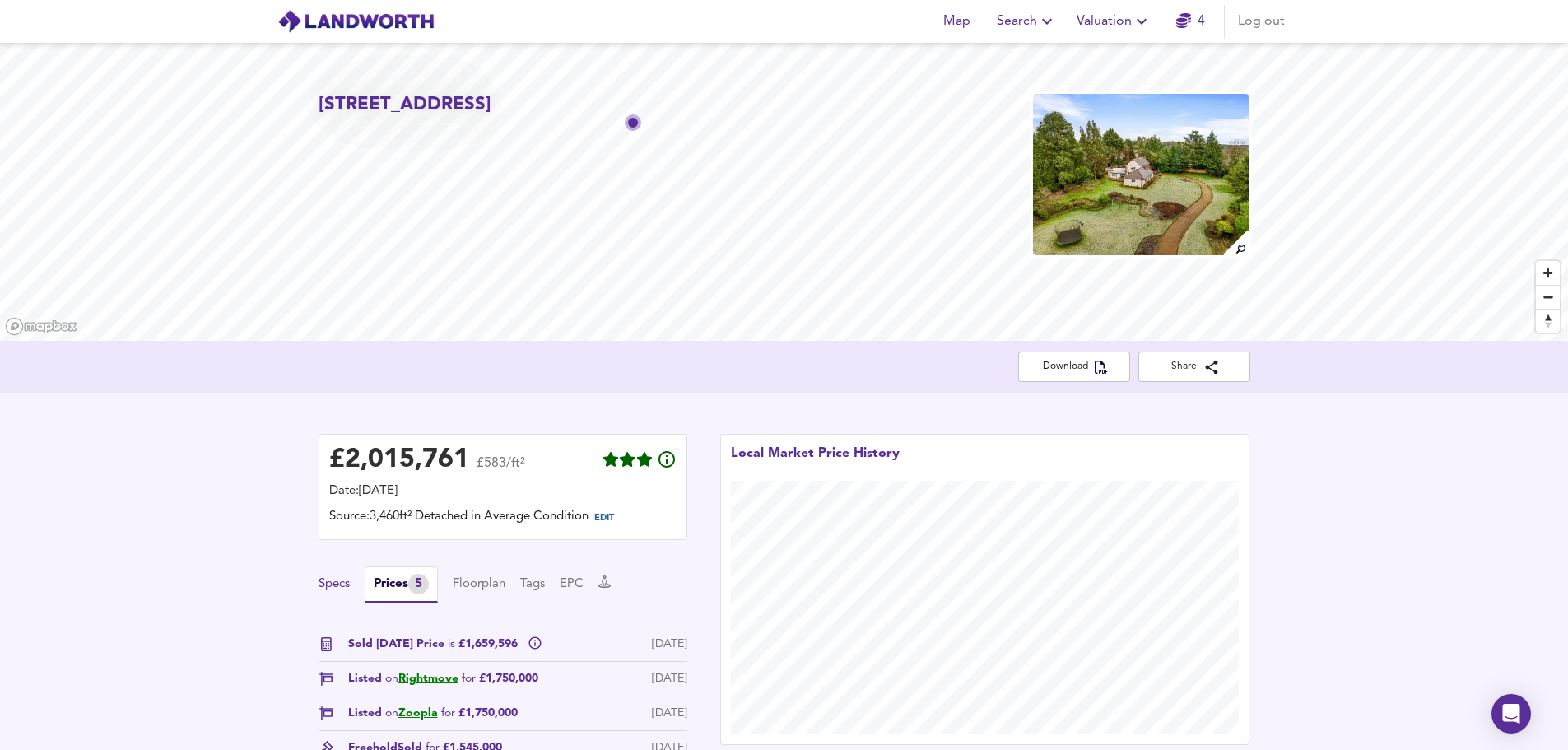
click at [338, 584] on button "Specs" at bounding box center [334, 584] width 32 height 18
click at [493, 585] on button "Floorplan" at bounding box center [479, 583] width 52 height 18
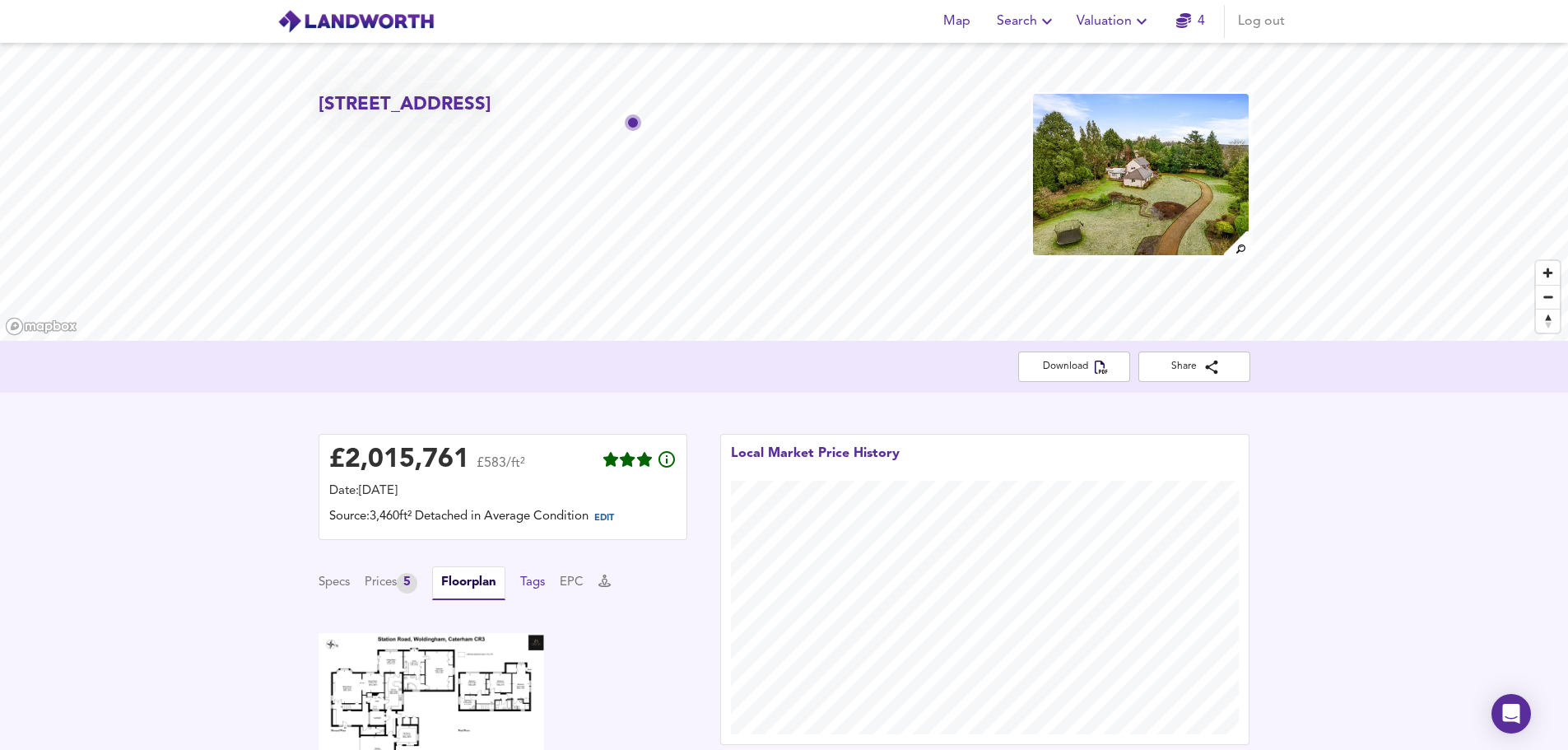
click at [529, 585] on div "Specs Prices 5 Floorplan Tags EPC" at bounding box center [502, 583] width 368 height 34
click at [538, 585] on button "Tags" at bounding box center [532, 583] width 25 height 18
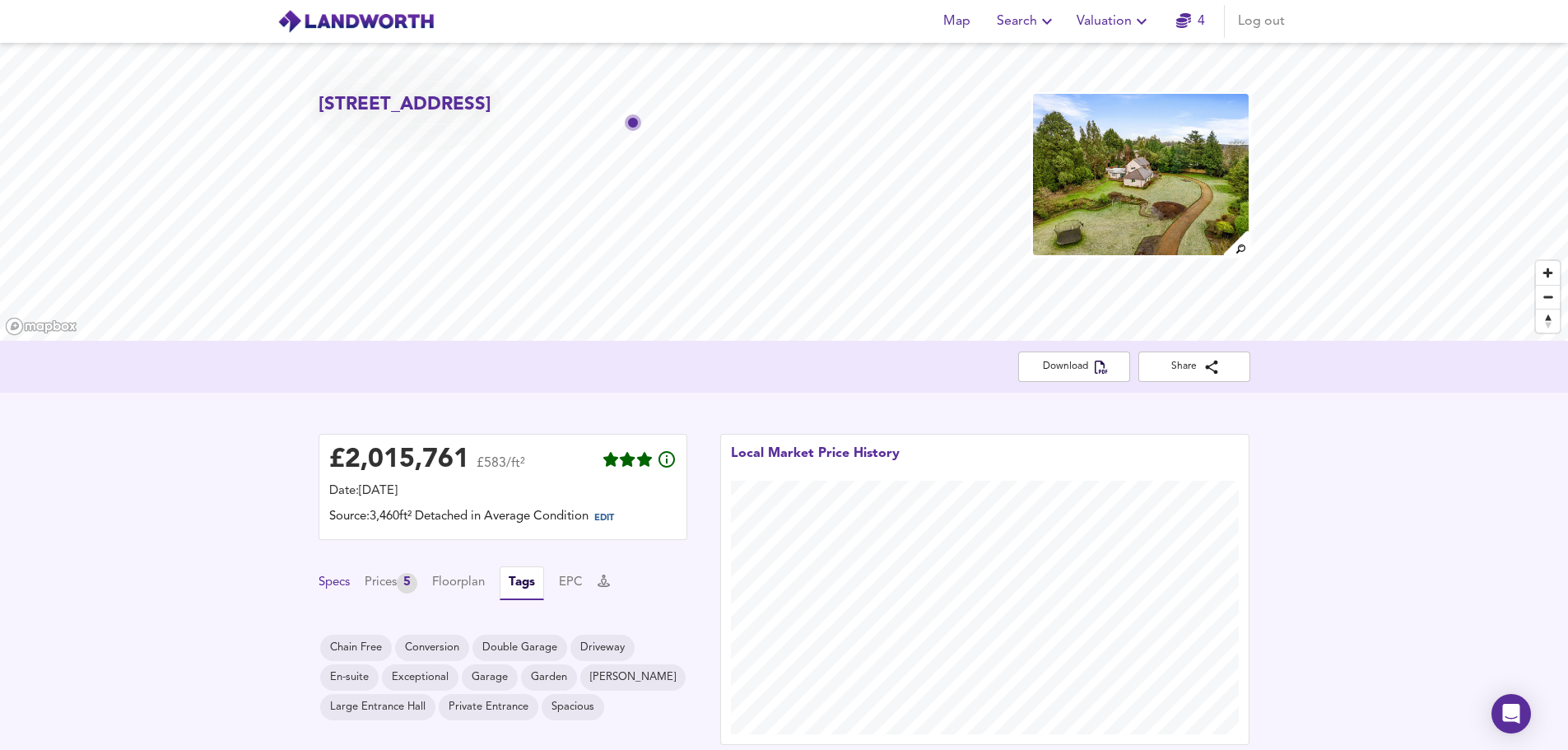
click at [330, 584] on button "Specs" at bounding box center [334, 583] width 32 height 18
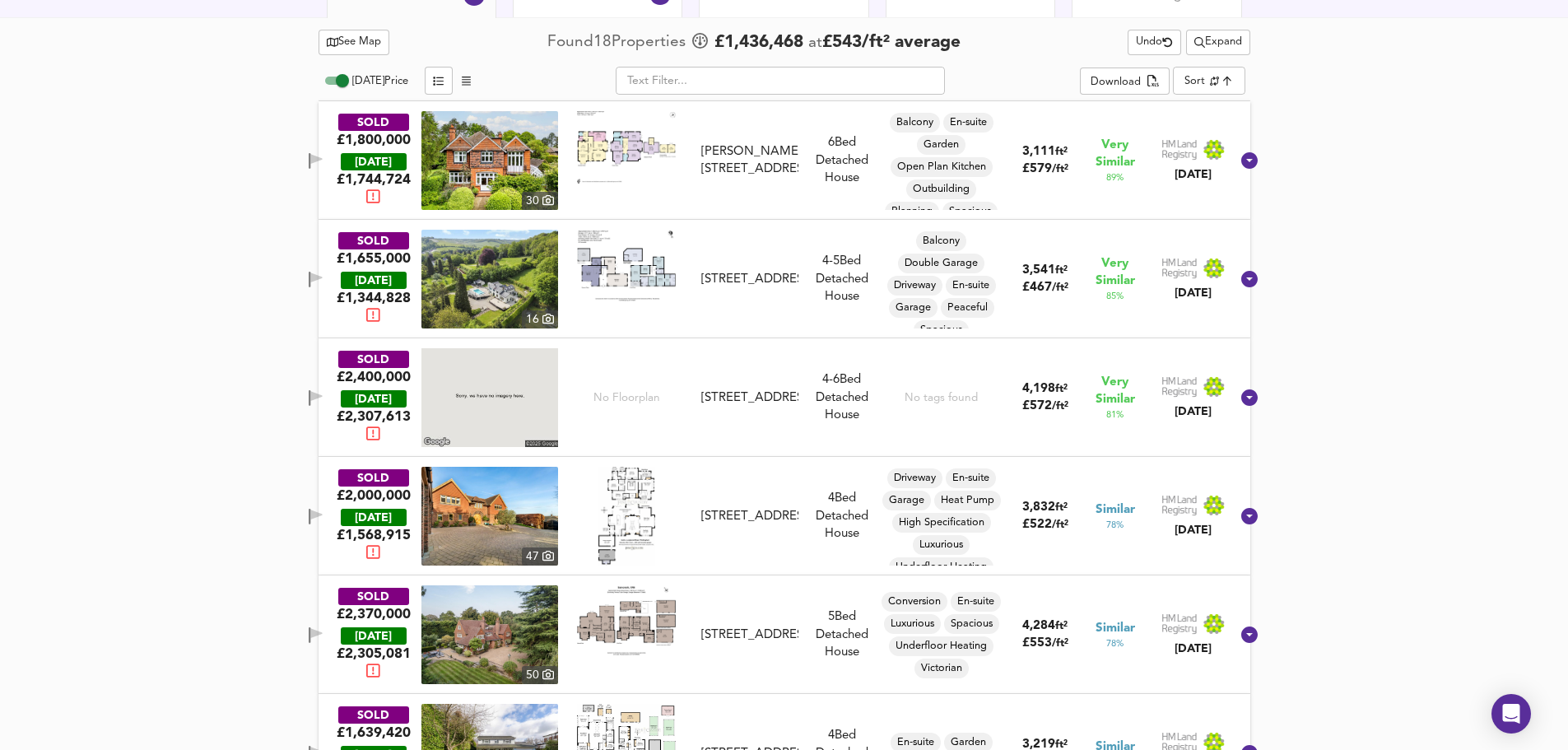
scroll to position [906, 0]
